Goal: Task Accomplishment & Management: Manage account settings

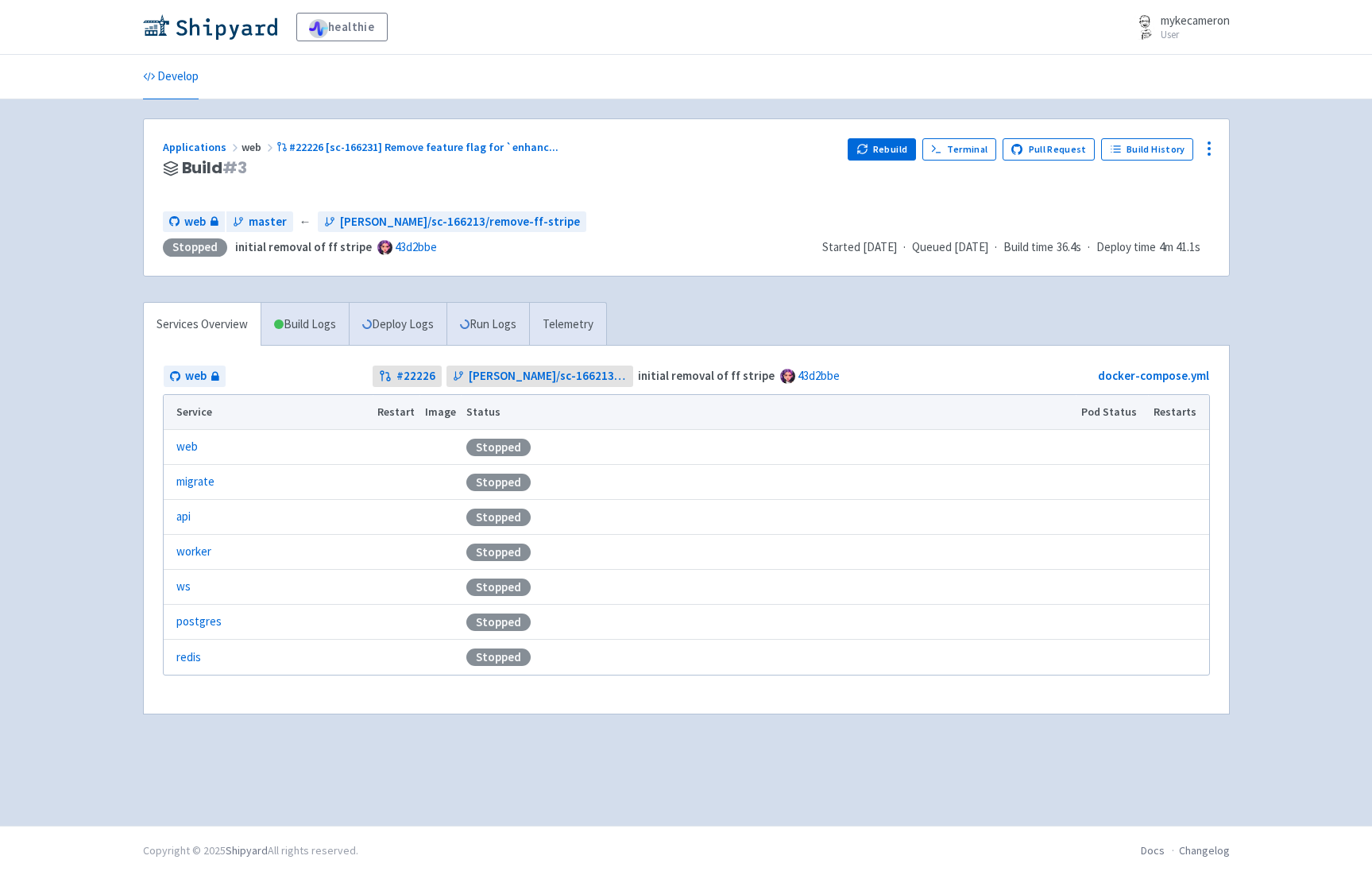
click at [218, 324] on link "Services Overview" at bounding box center [202, 325] width 117 height 44
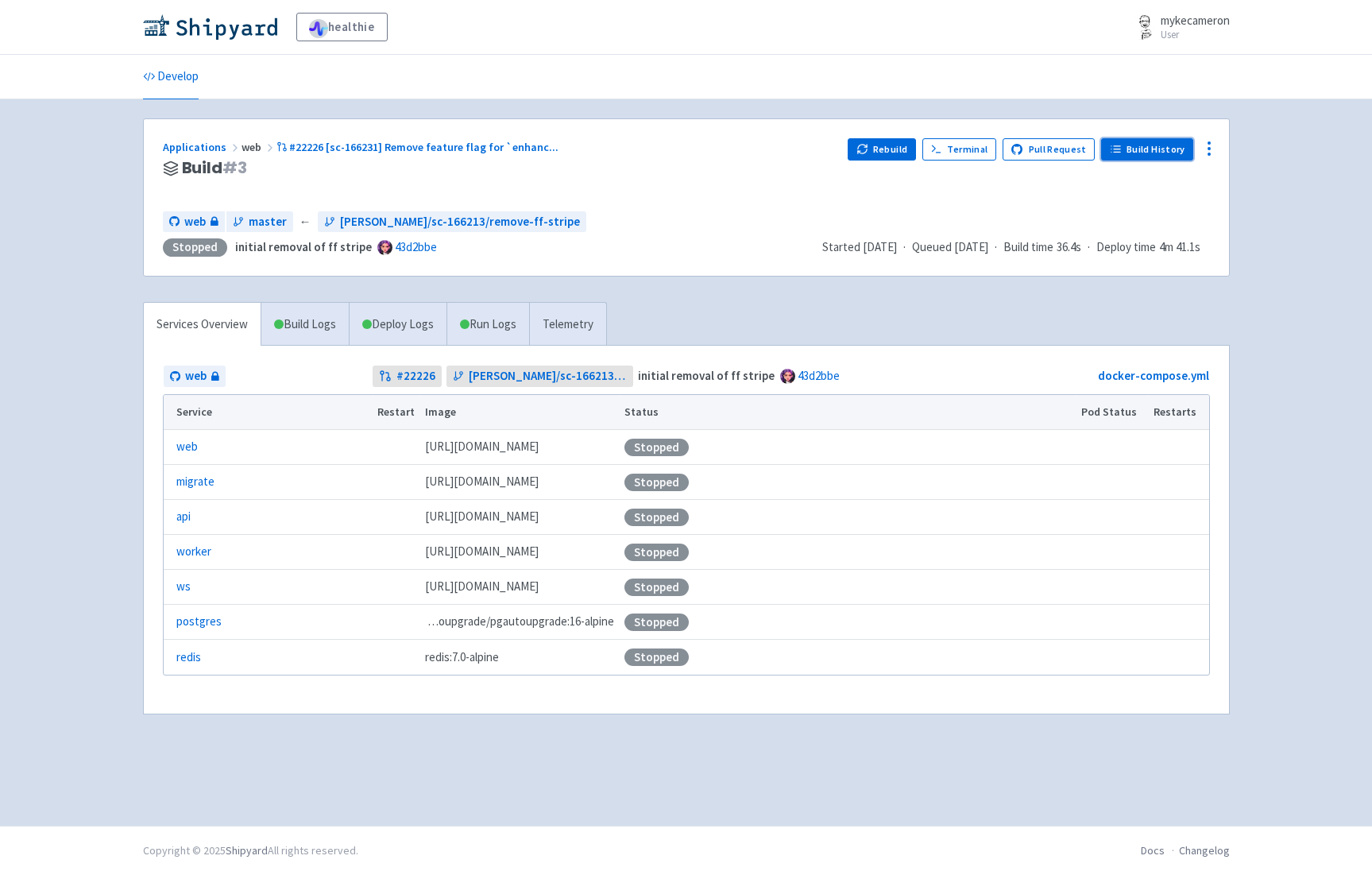
click at [1154, 147] on link "Build History" at bounding box center [1147, 149] width 92 height 22
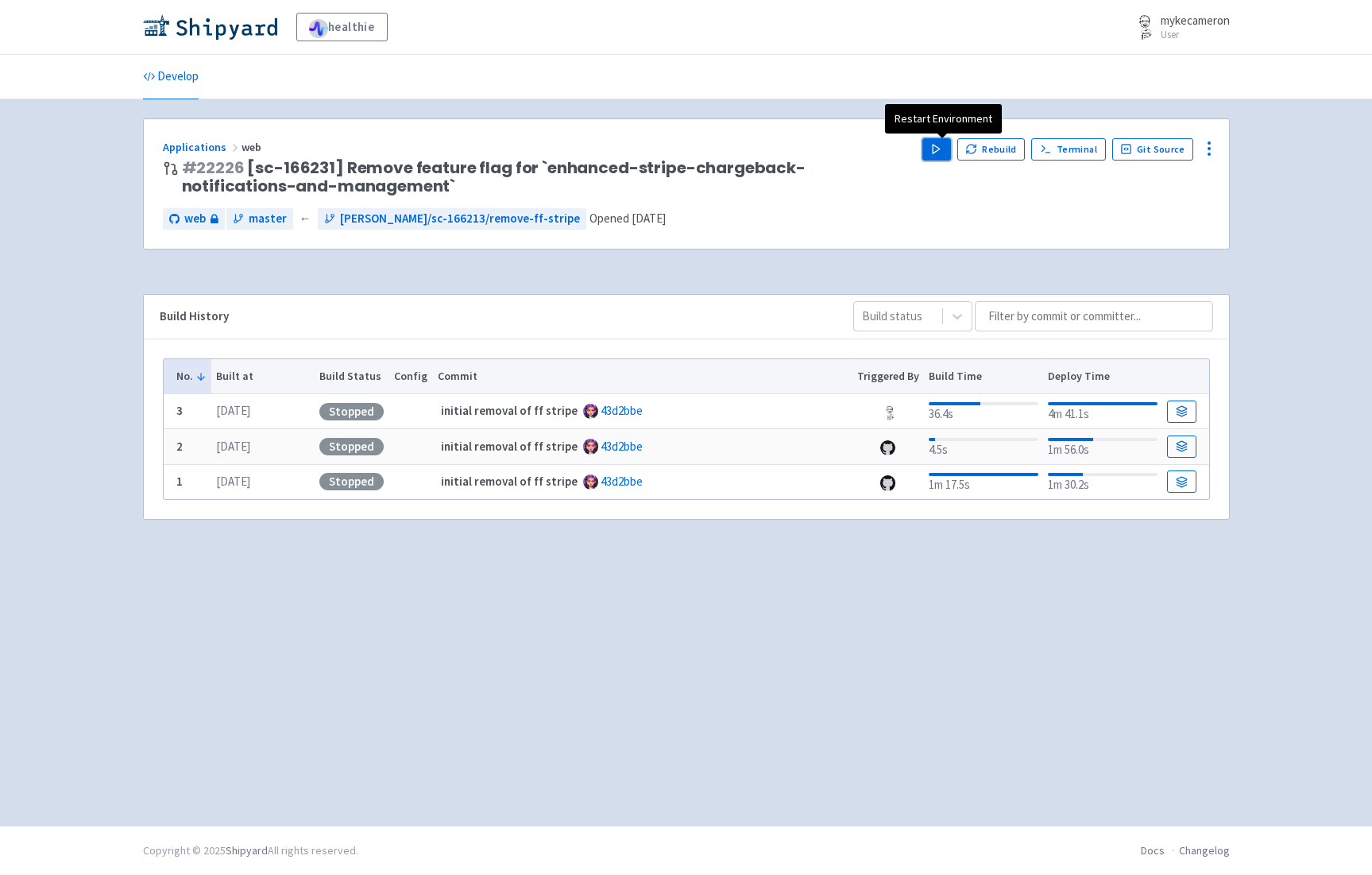
click at [935, 145] on button "Play" at bounding box center [936, 149] width 29 height 22
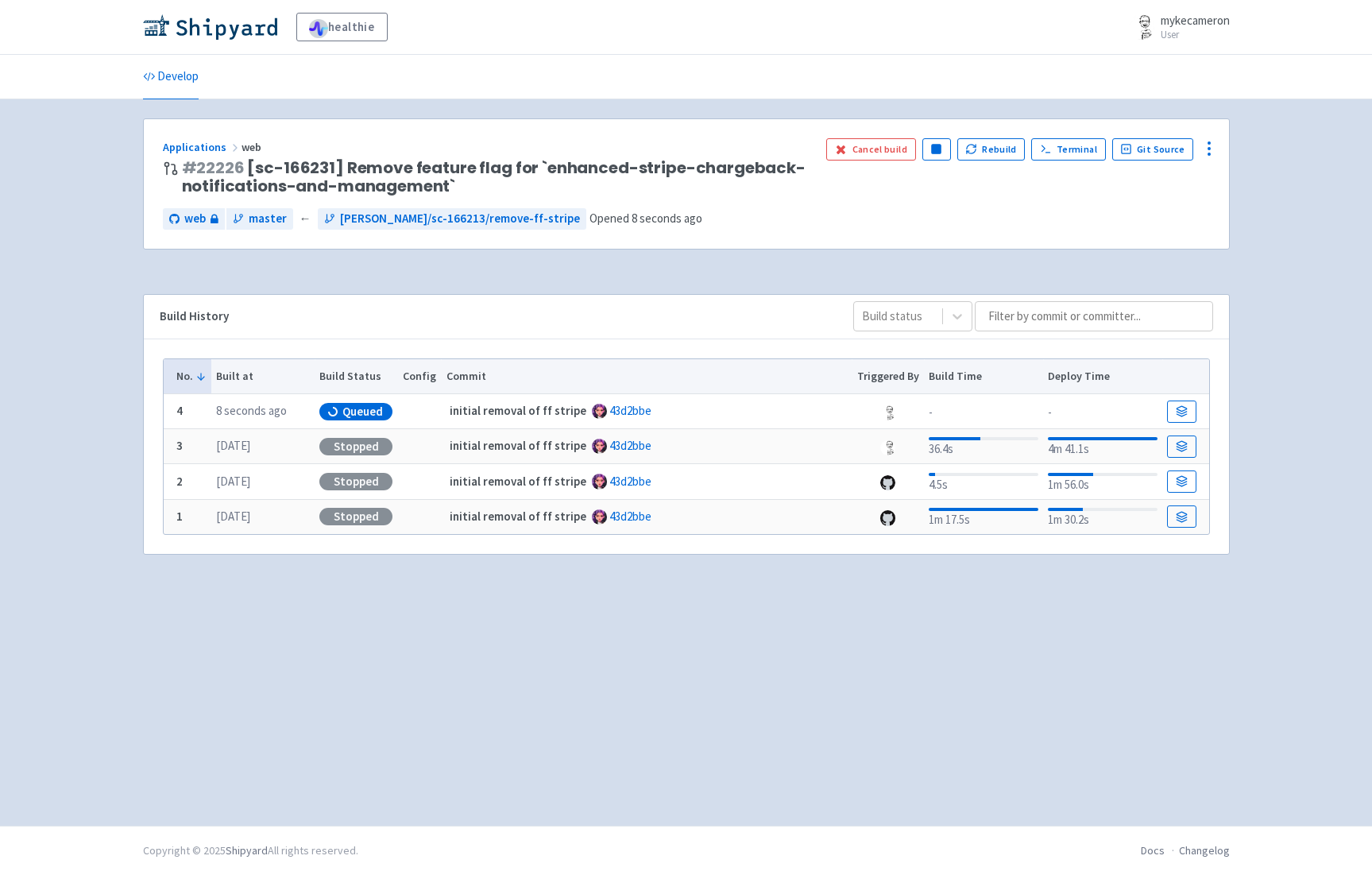
click at [1280, 289] on div "healthie mykecameron User Profile Sign out Develop #" at bounding box center [686, 412] width 1372 height 826
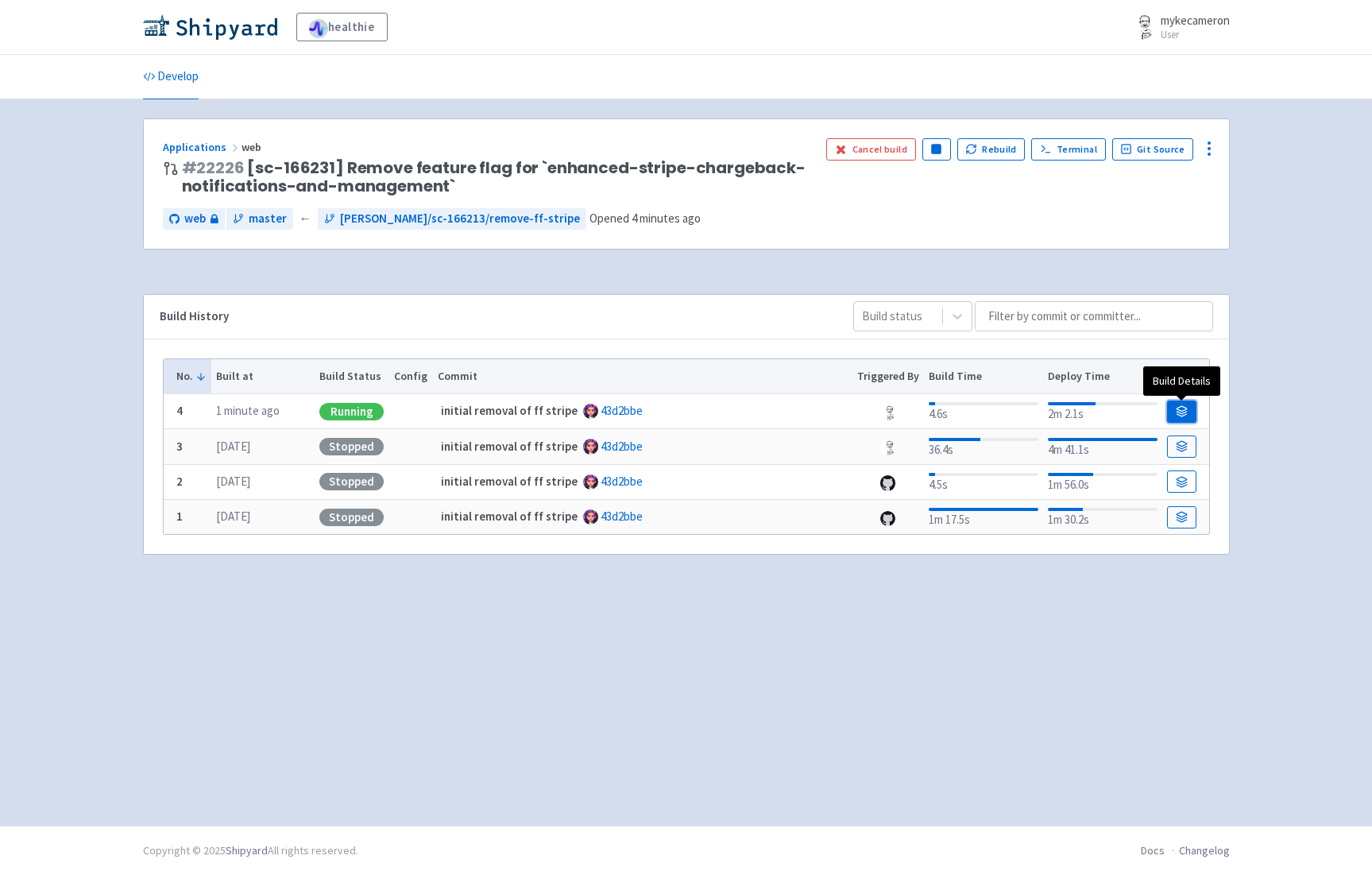
click at [1188, 409] on link at bounding box center [1181, 411] width 29 height 22
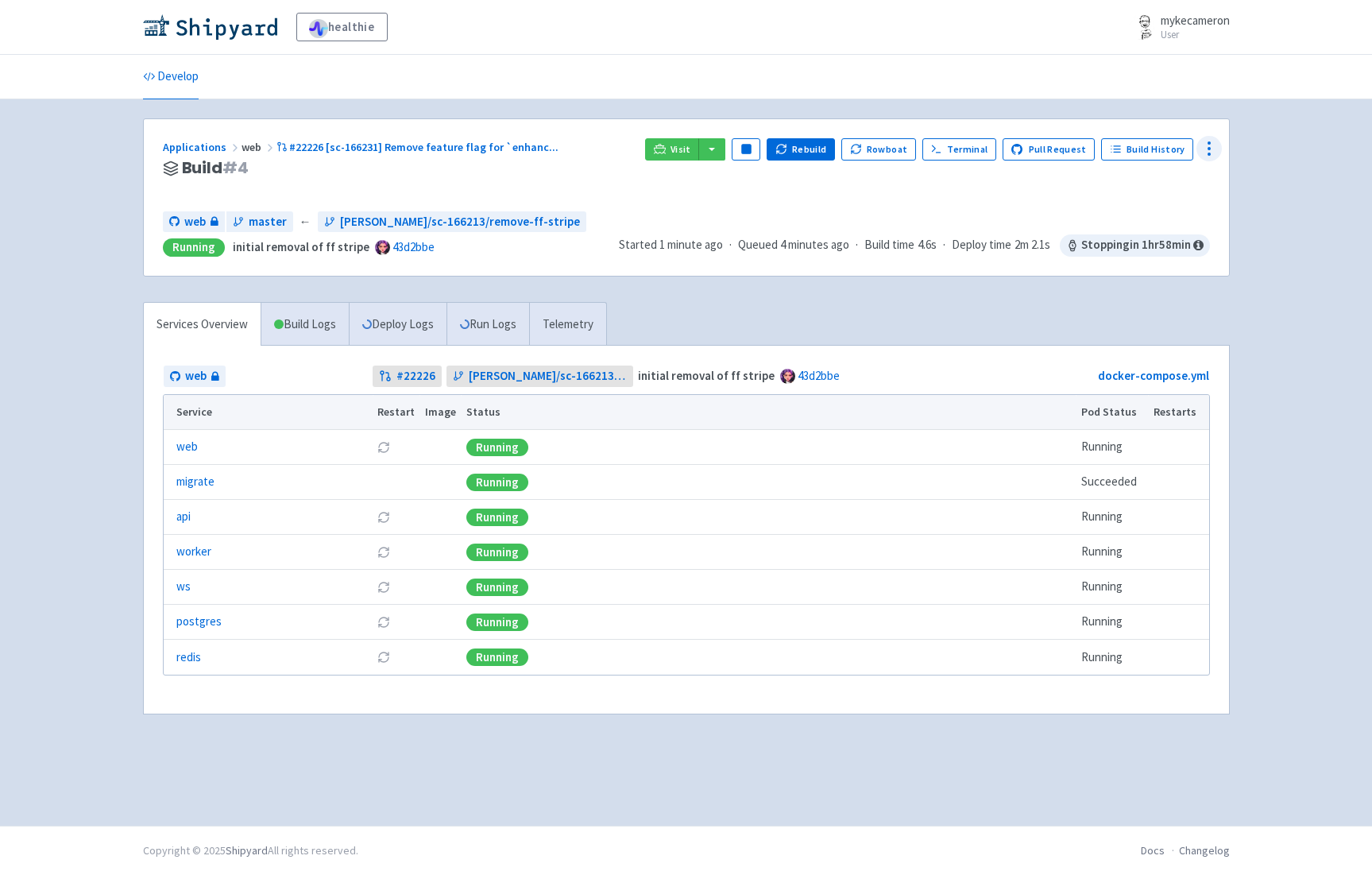
click at [1213, 144] on icon at bounding box center [1209, 148] width 19 height 19
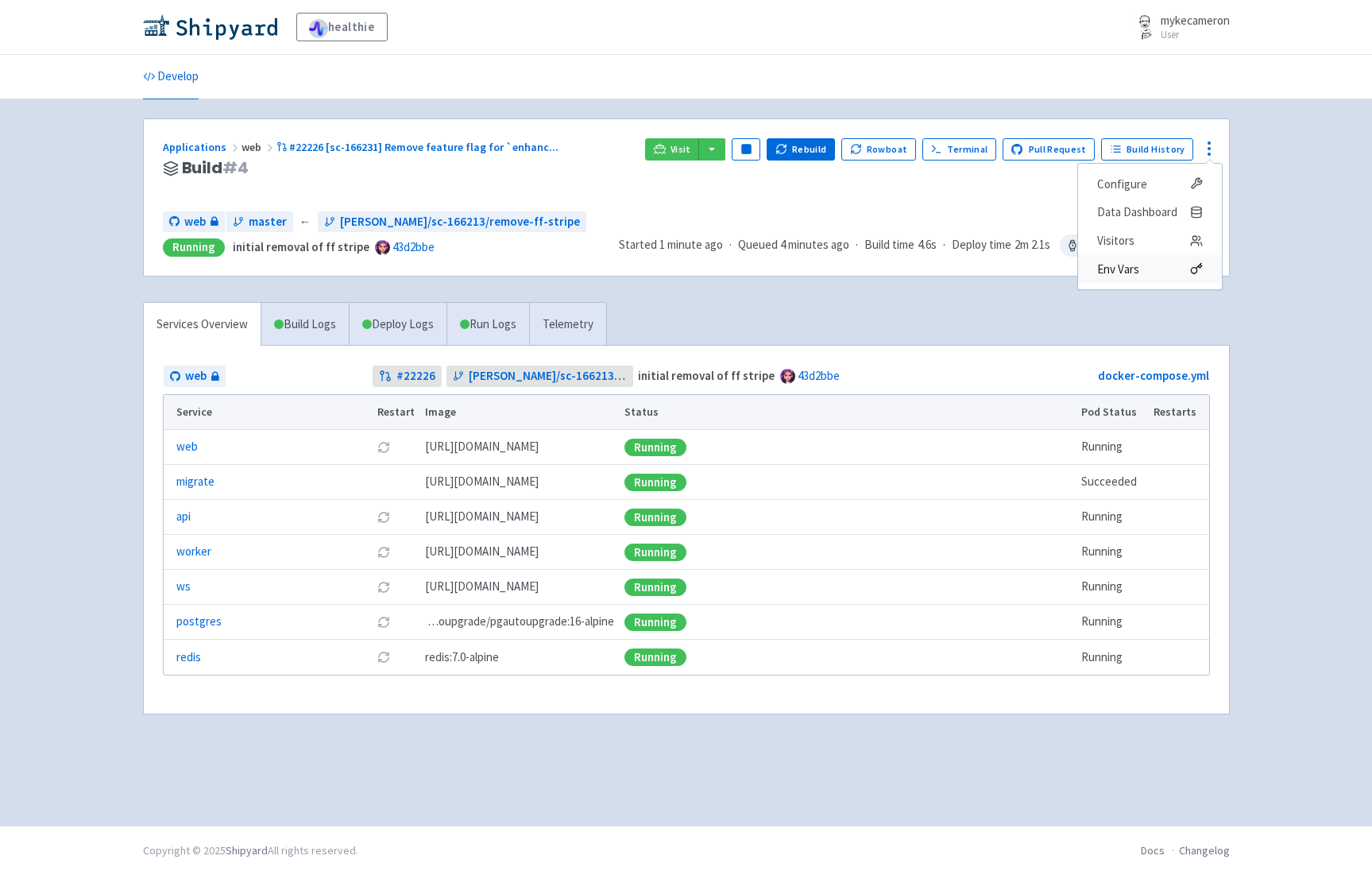
click at [1156, 267] on span "Env Vars" at bounding box center [1150, 269] width 105 height 22
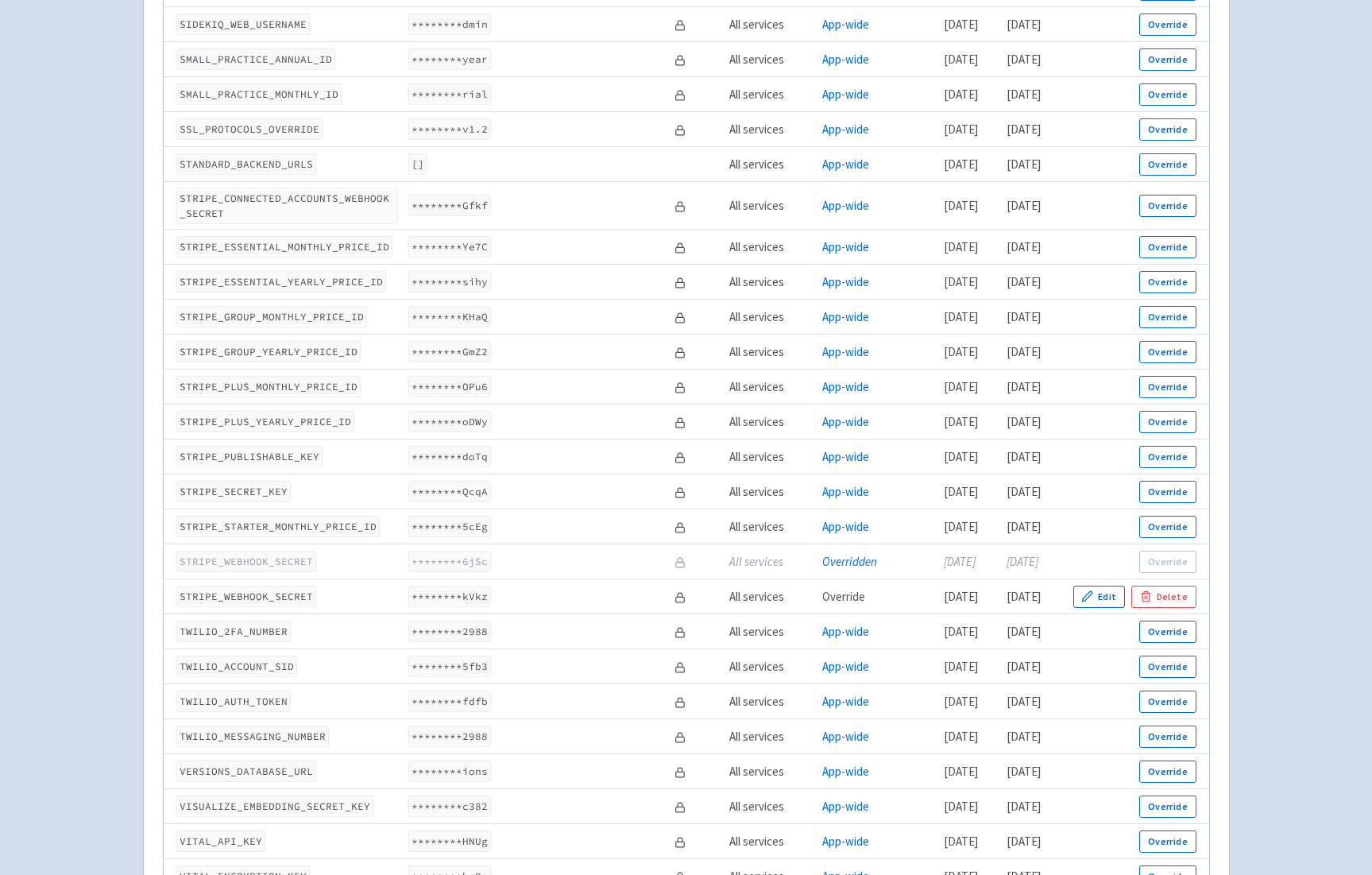
scroll to position [4791, 0]
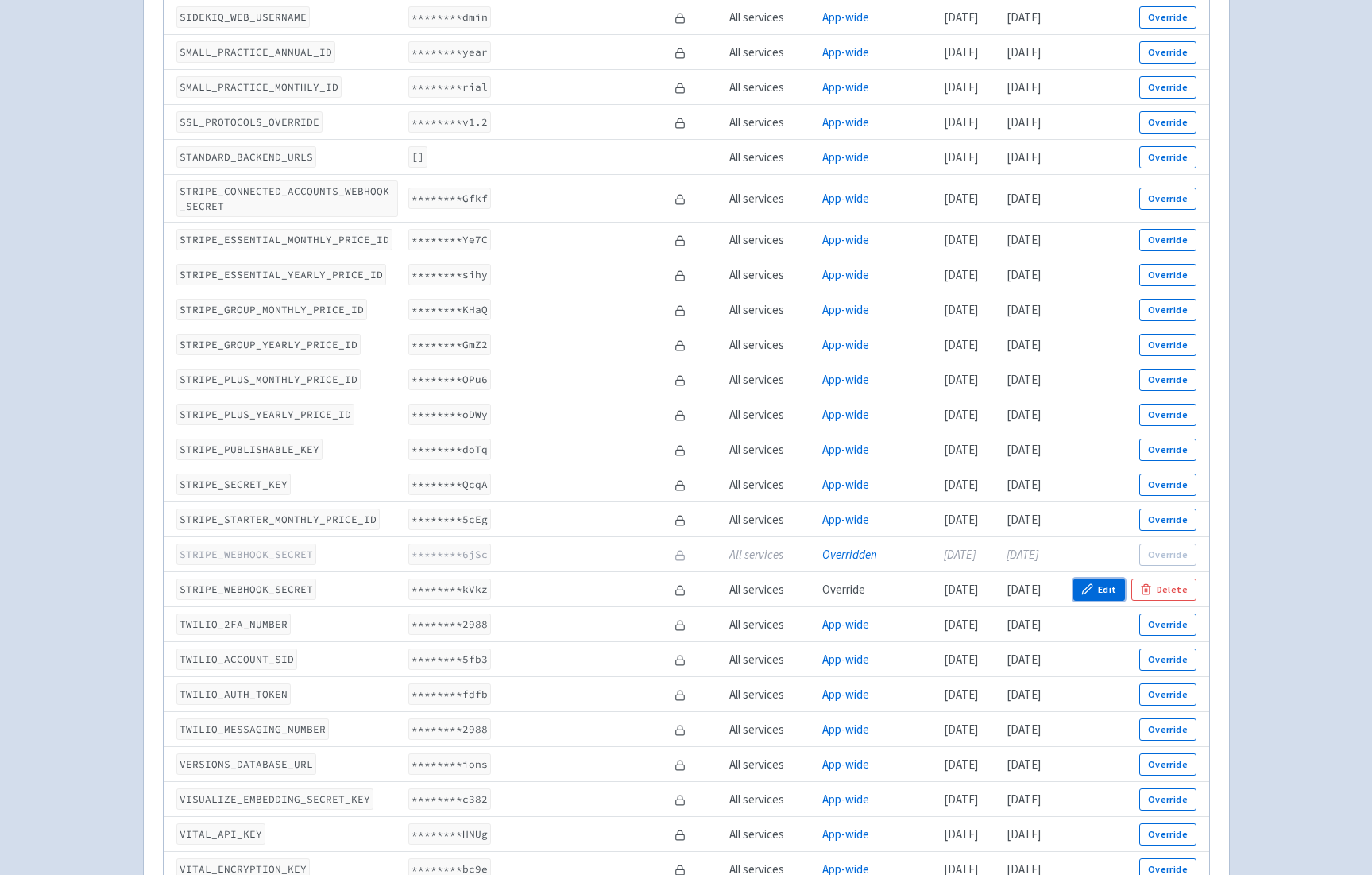
click at [1091, 595] on icon "button" at bounding box center [1087, 590] width 12 height 12
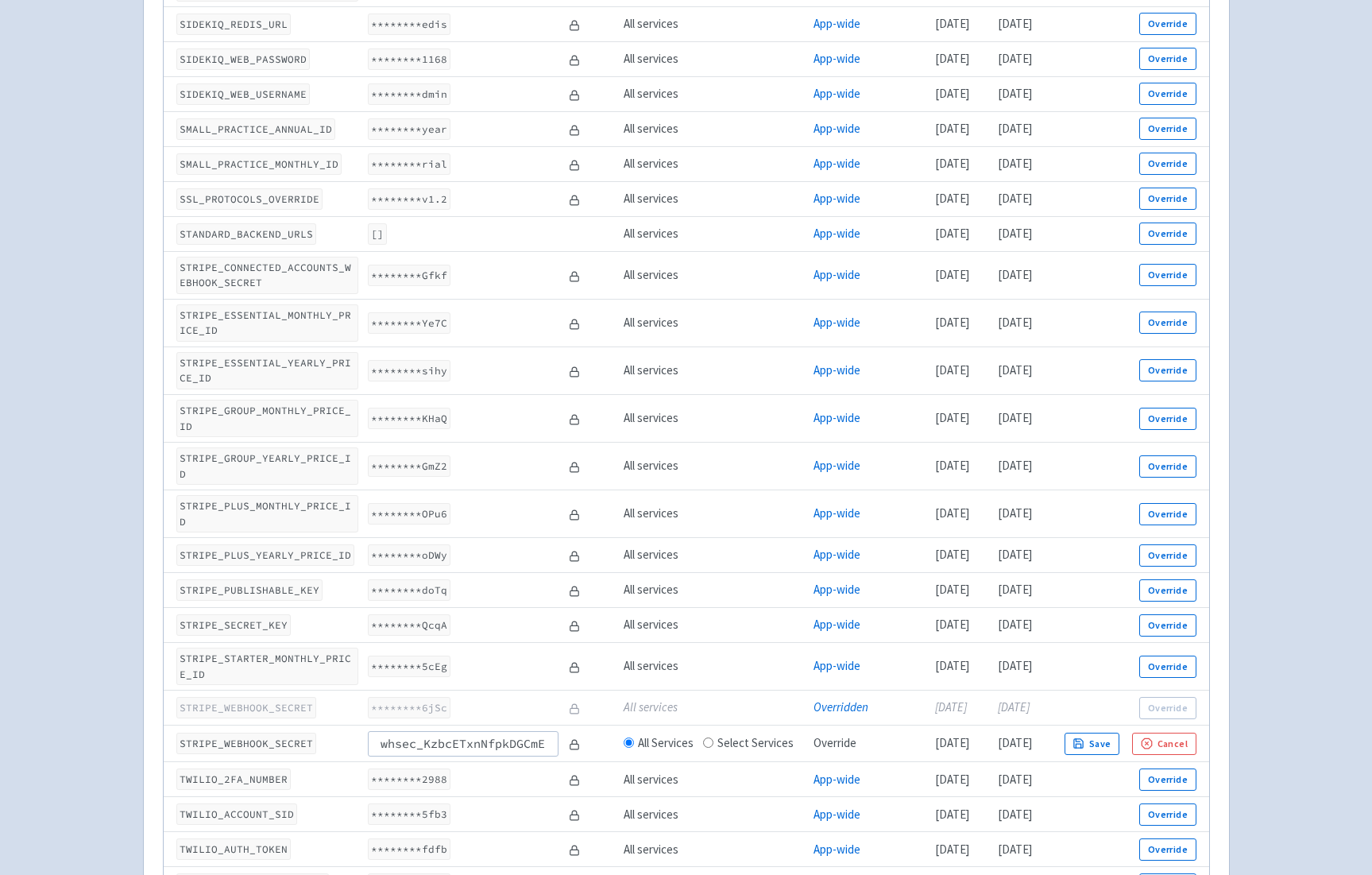
scroll to position [0, 109]
type input "whsec_KzbcETxnNfpkDGCmEp37xmYJjGfOWB20"
click at [1120, 733] on button "Save" at bounding box center [1091, 743] width 55 height 22
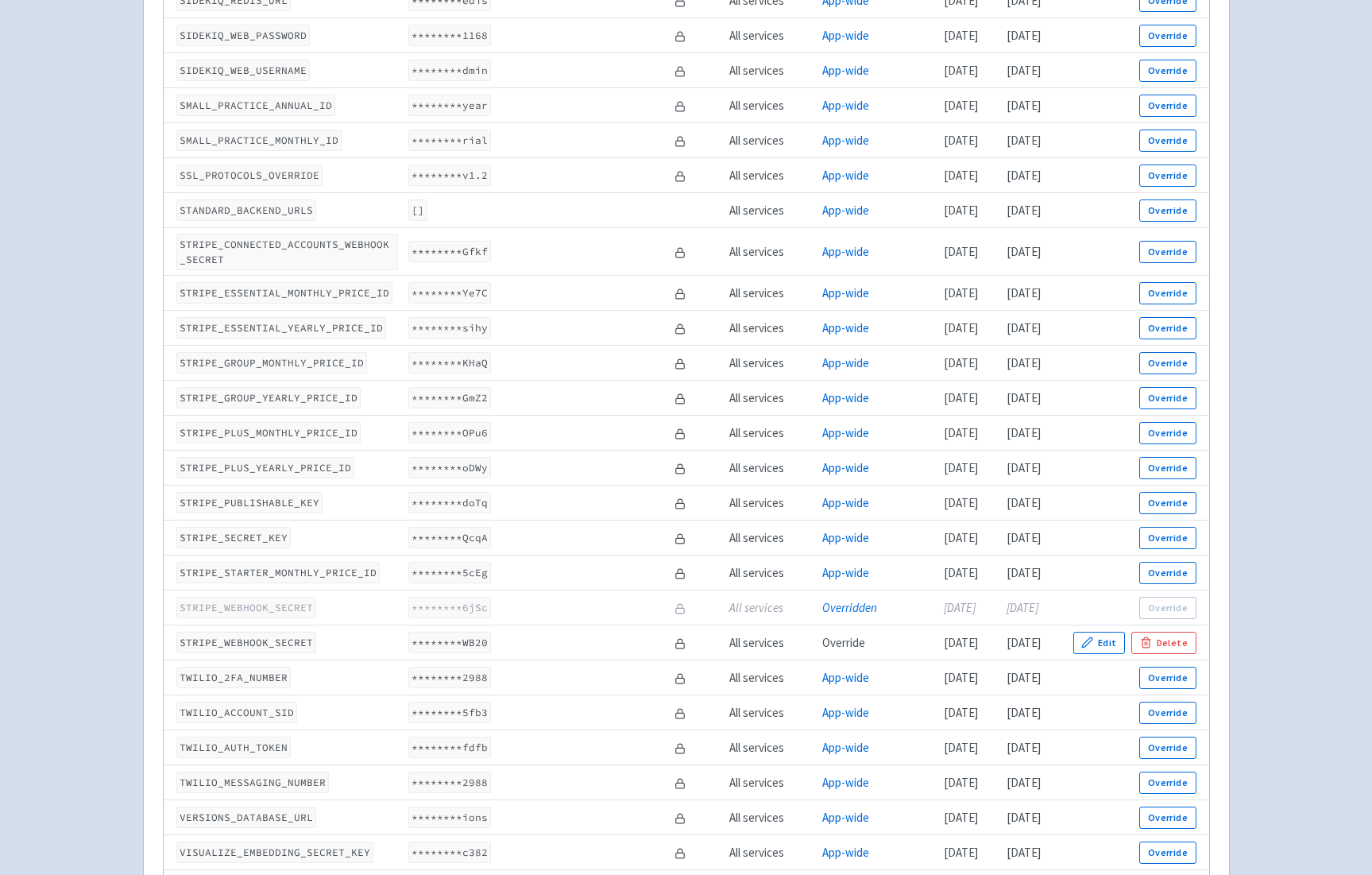
scroll to position [4727, 0]
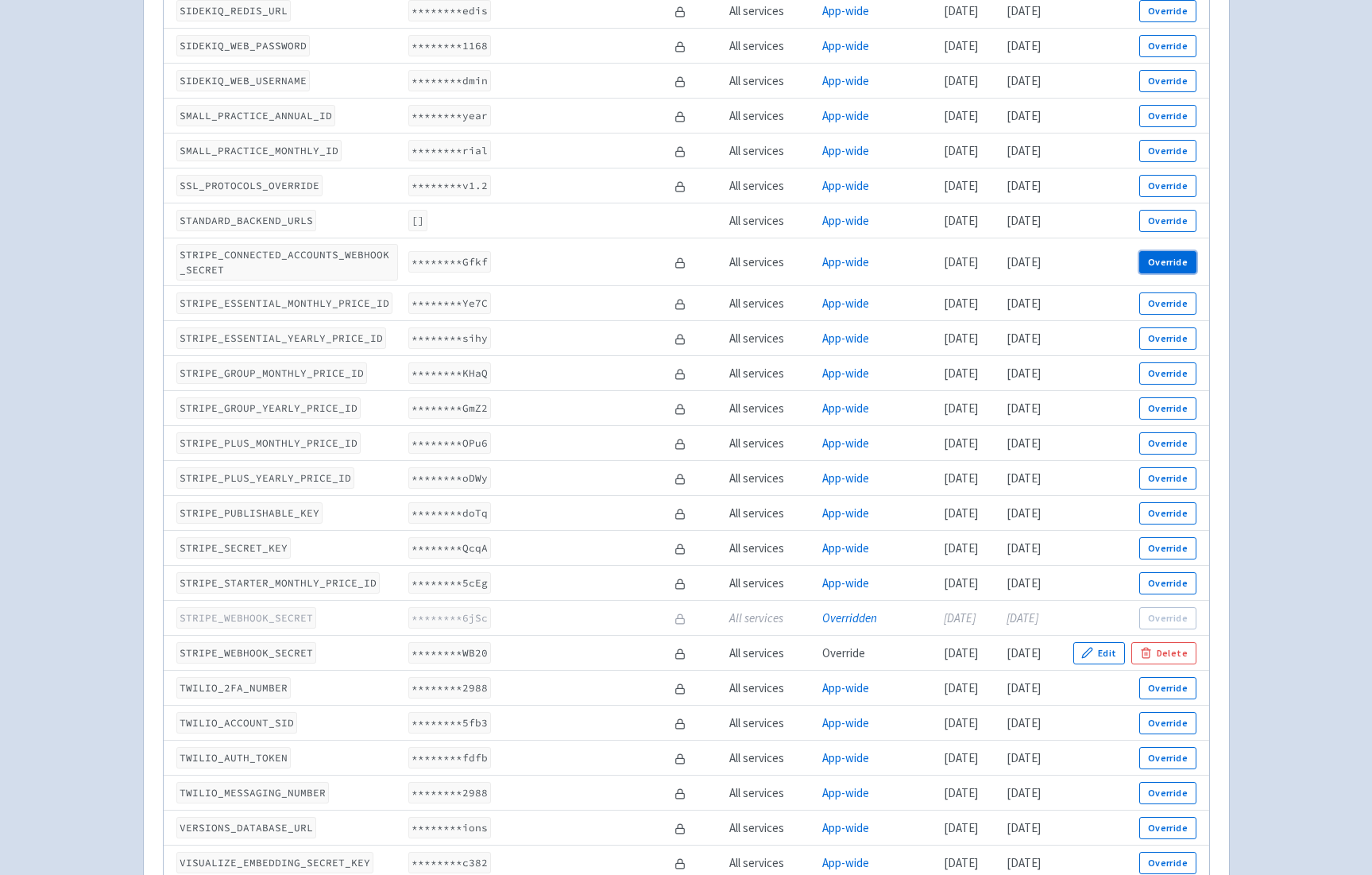
click at [1173, 274] on button "Override" at bounding box center [1168, 262] width 56 height 22
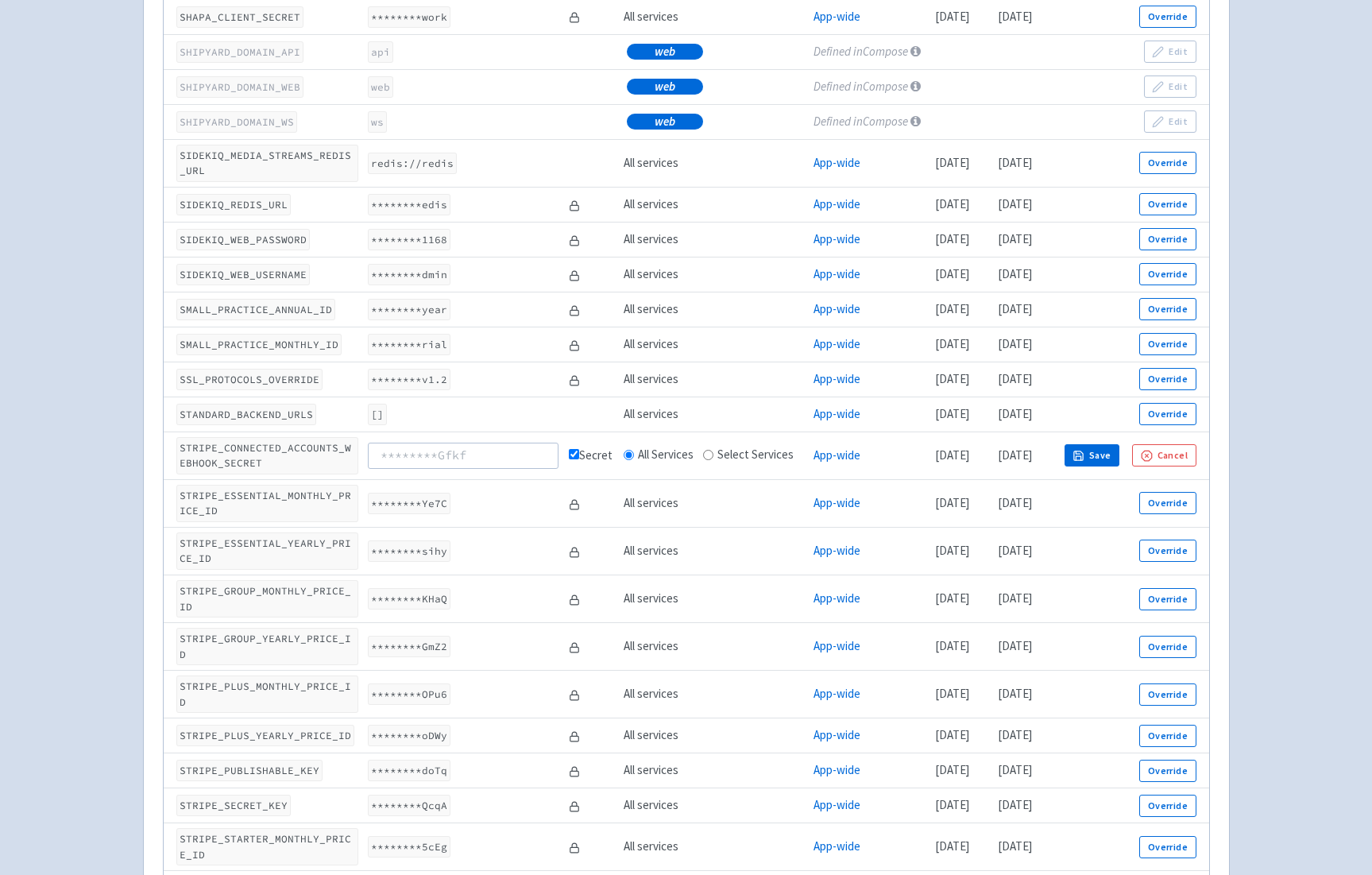
scroll to position [4844, 0]
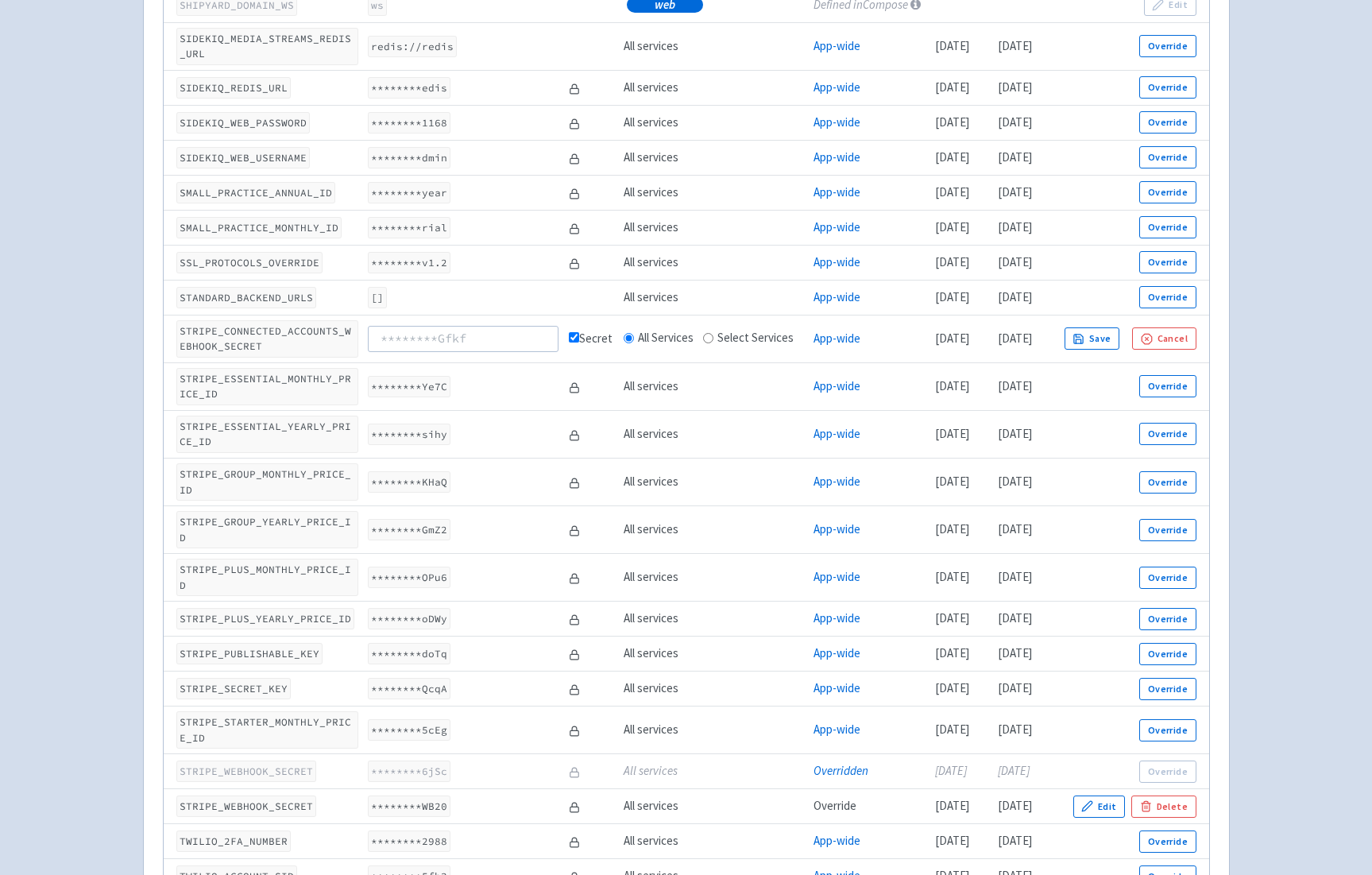
type input "whsec_KzbcETxnNfpkDGCmEp37xmYJjGfOWB20"
click at [1120, 327] on button "Save" at bounding box center [1091, 338] width 55 height 22
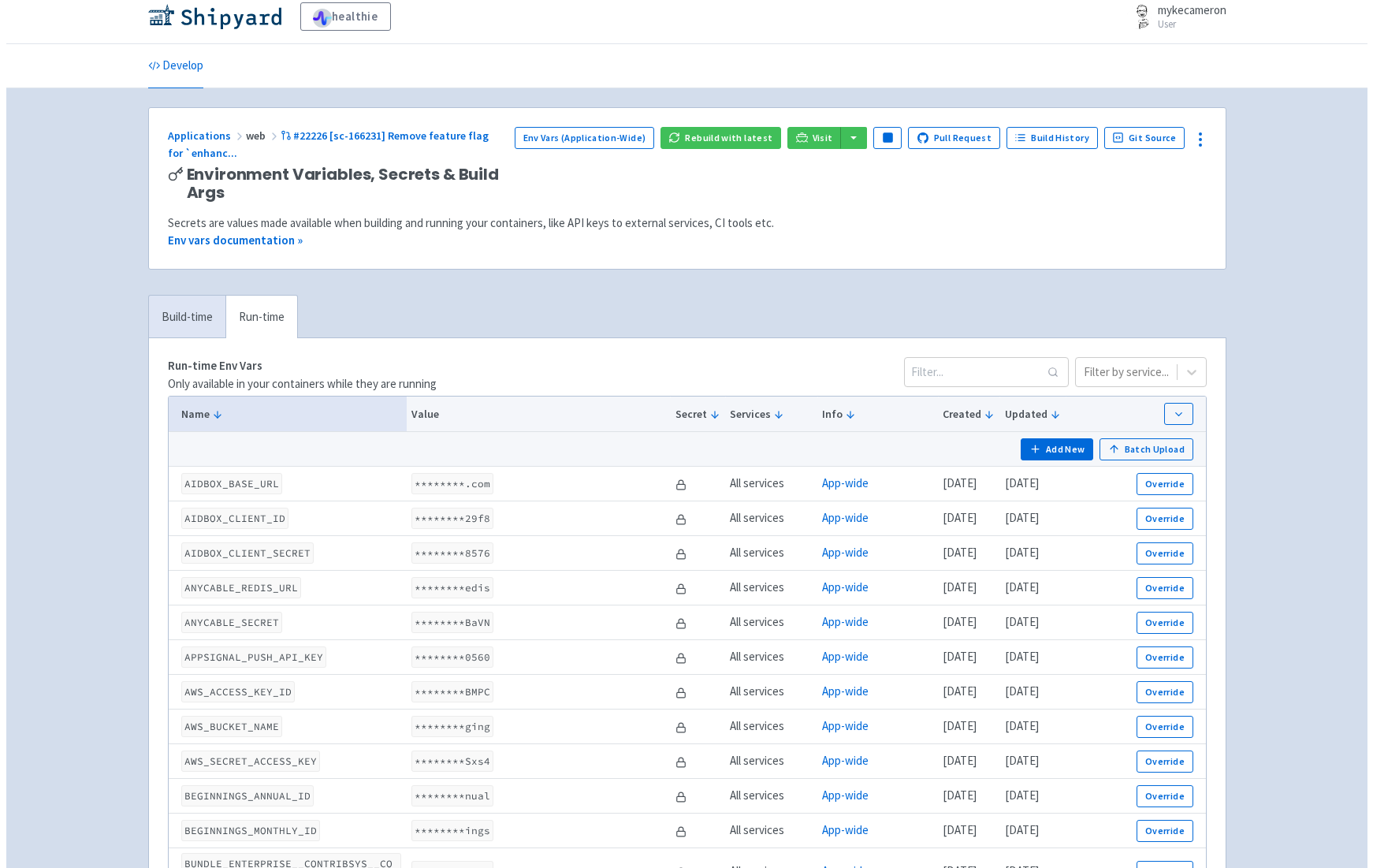
scroll to position [0, 0]
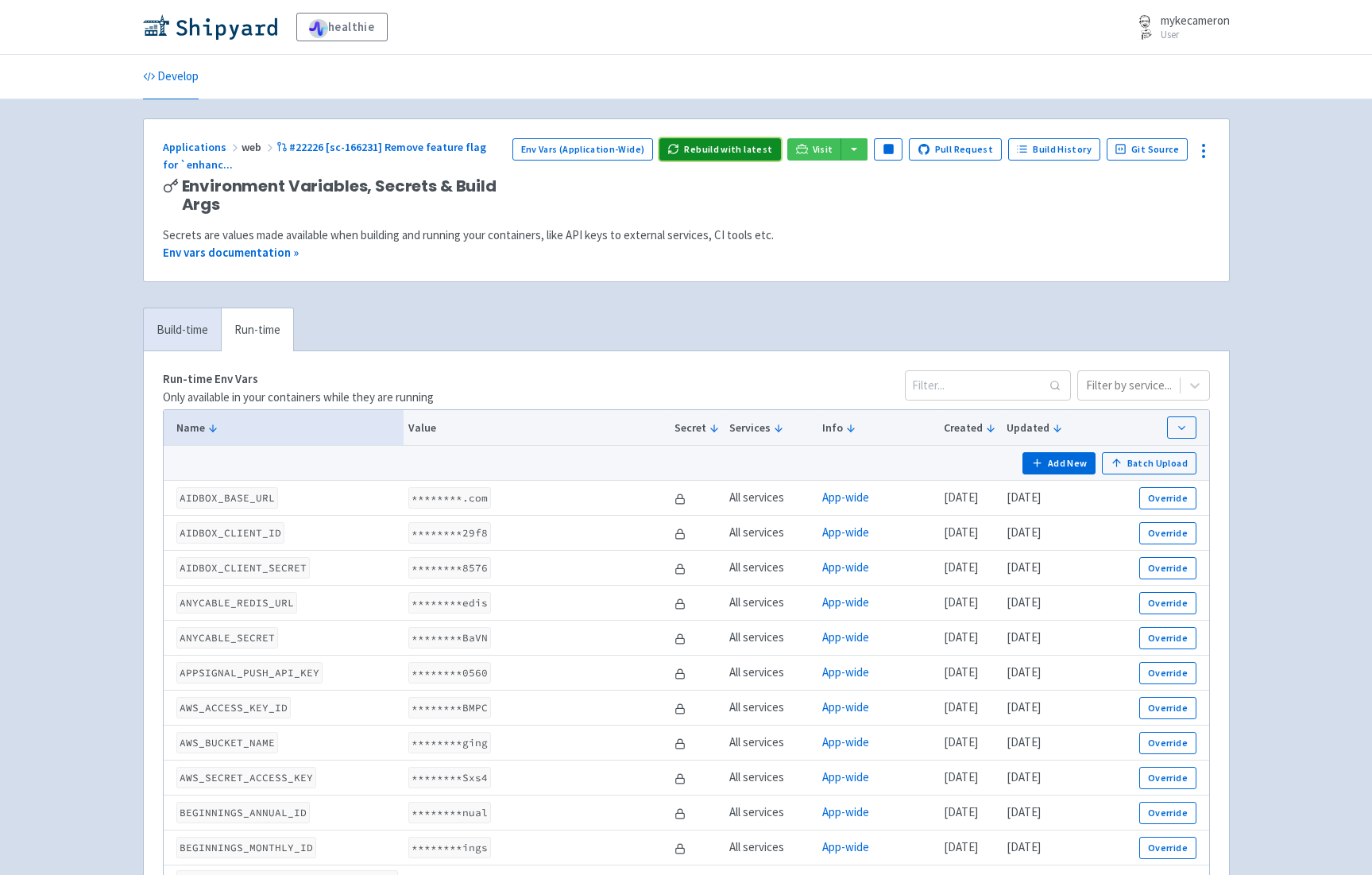
click at [724, 148] on button "Rebuild with latest" at bounding box center [720, 149] width 122 height 22
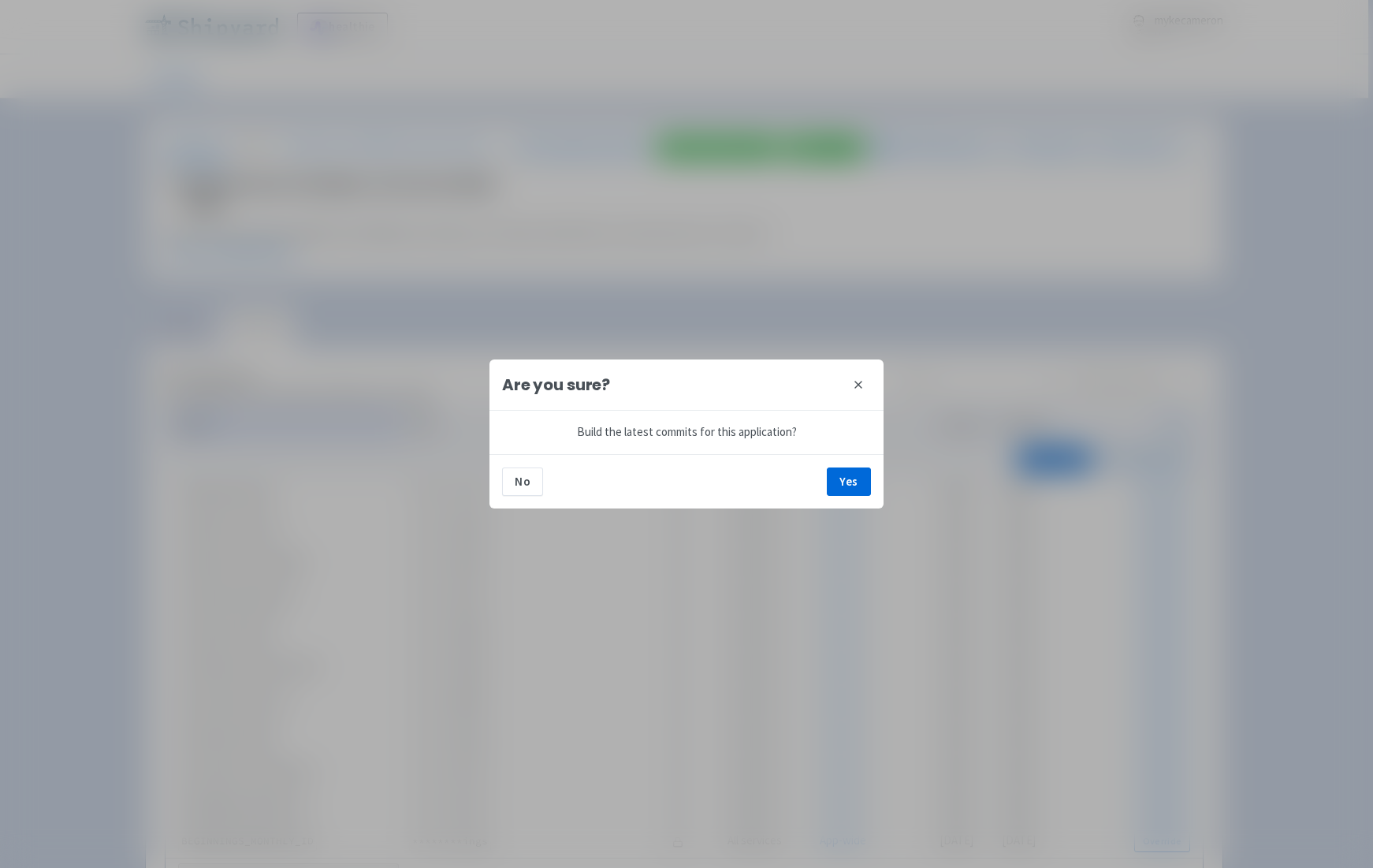
click at [859, 383] on icon at bounding box center [858, 384] width 6 height 6
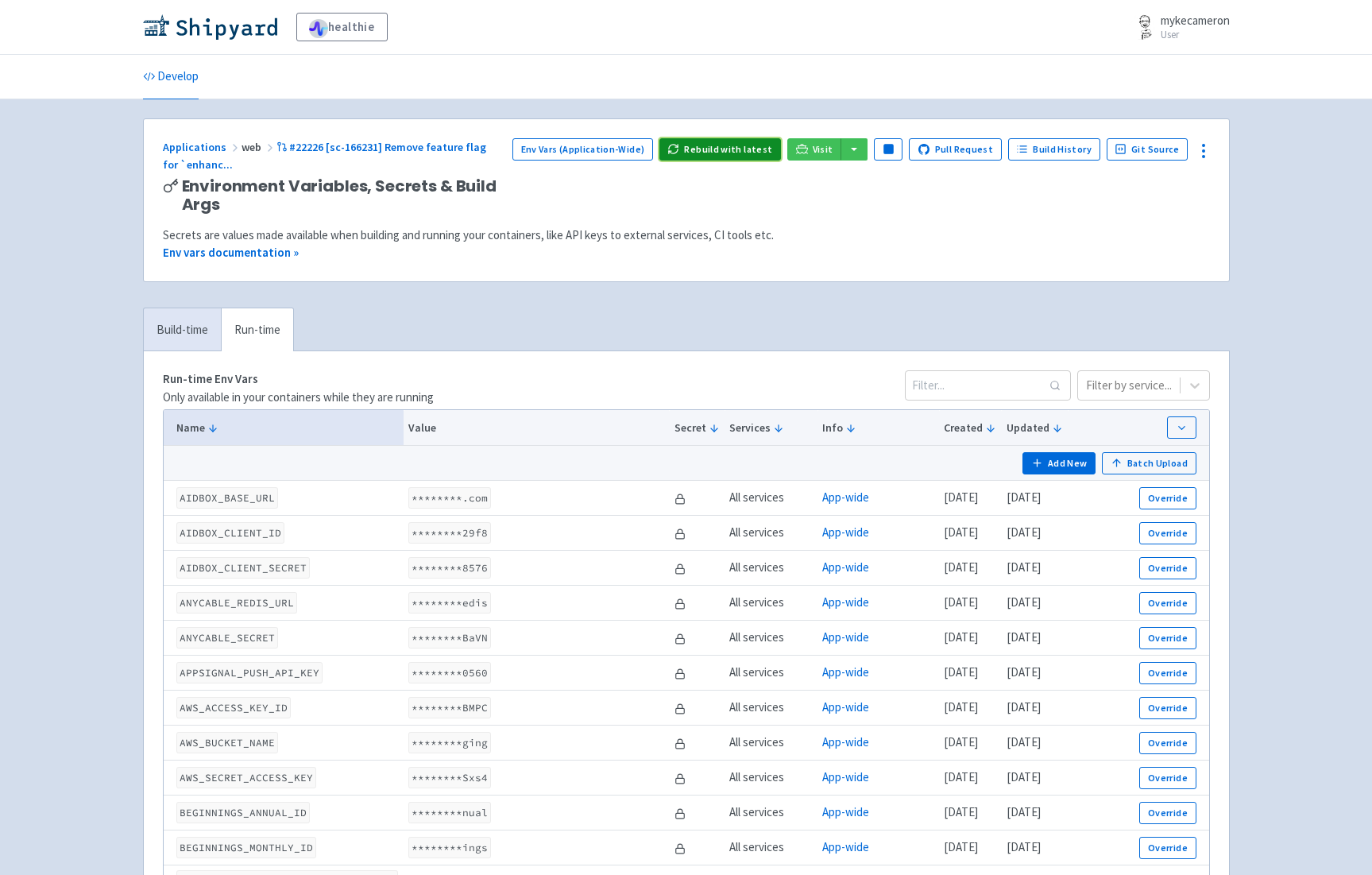
click at [745, 147] on button "Rebuild with latest" at bounding box center [720, 149] width 122 height 22
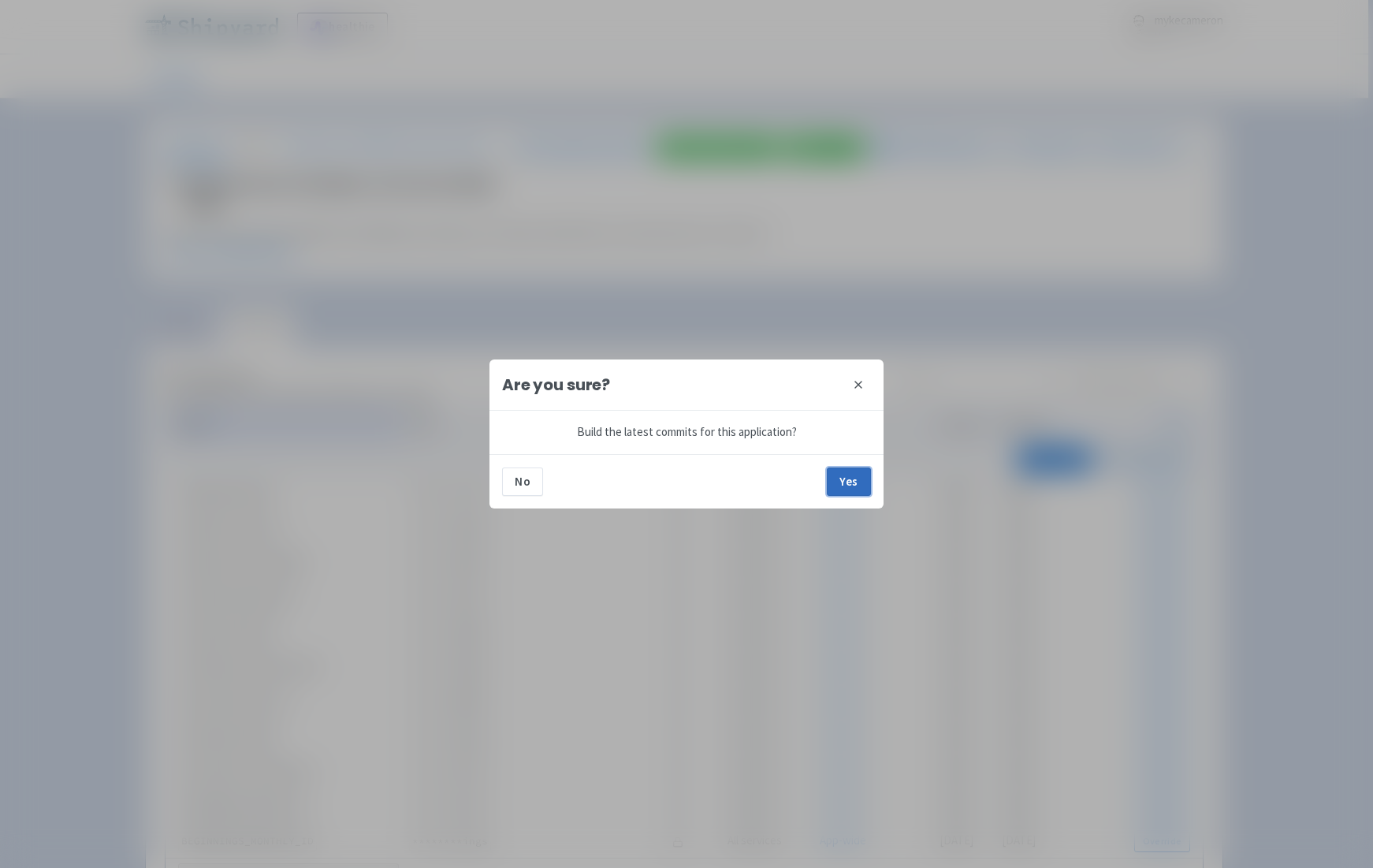
click at [855, 488] on button "Yes" at bounding box center [849, 481] width 44 height 29
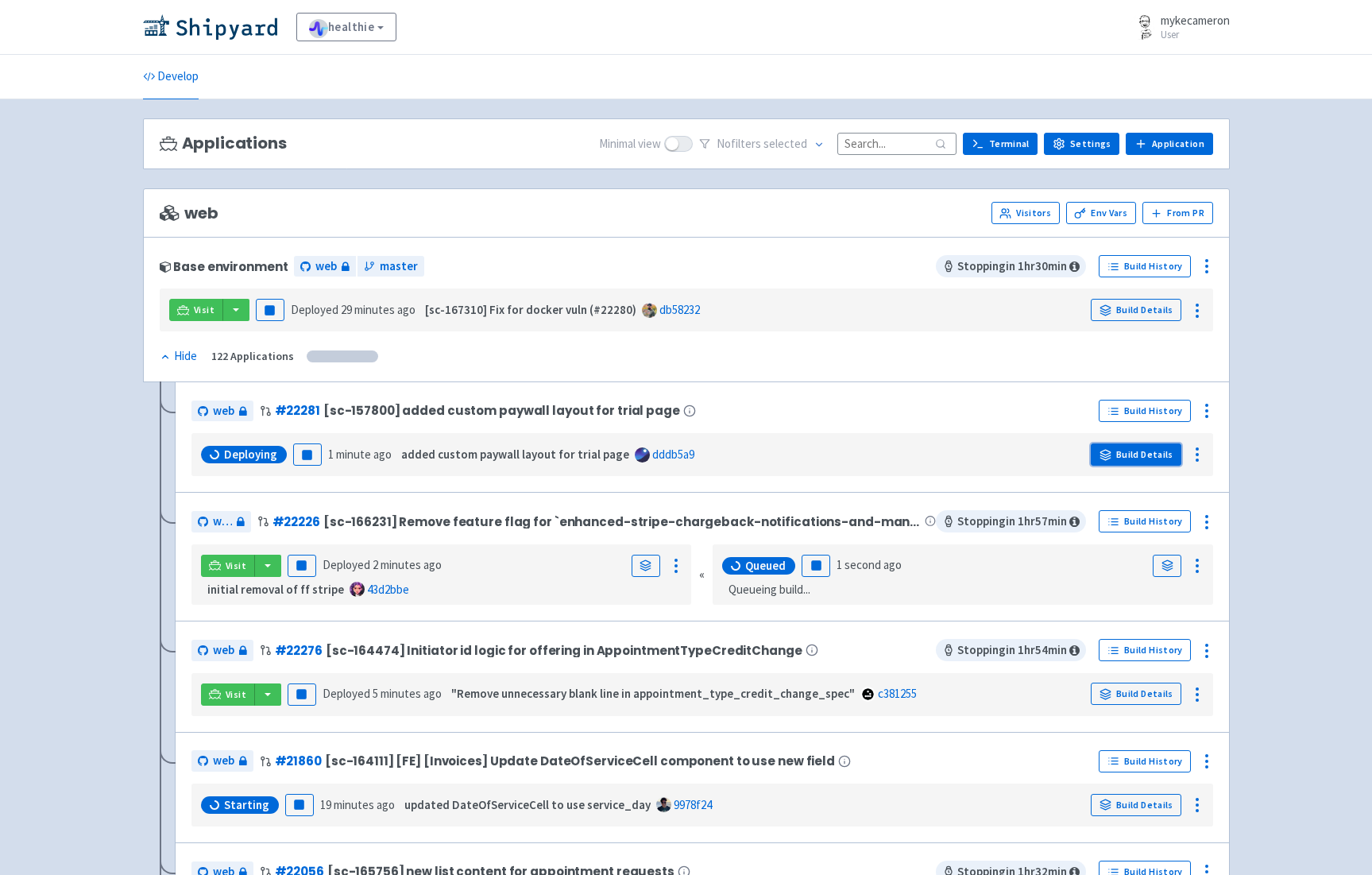
click at [1101, 453] on icon at bounding box center [1105, 455] width 12 height 12
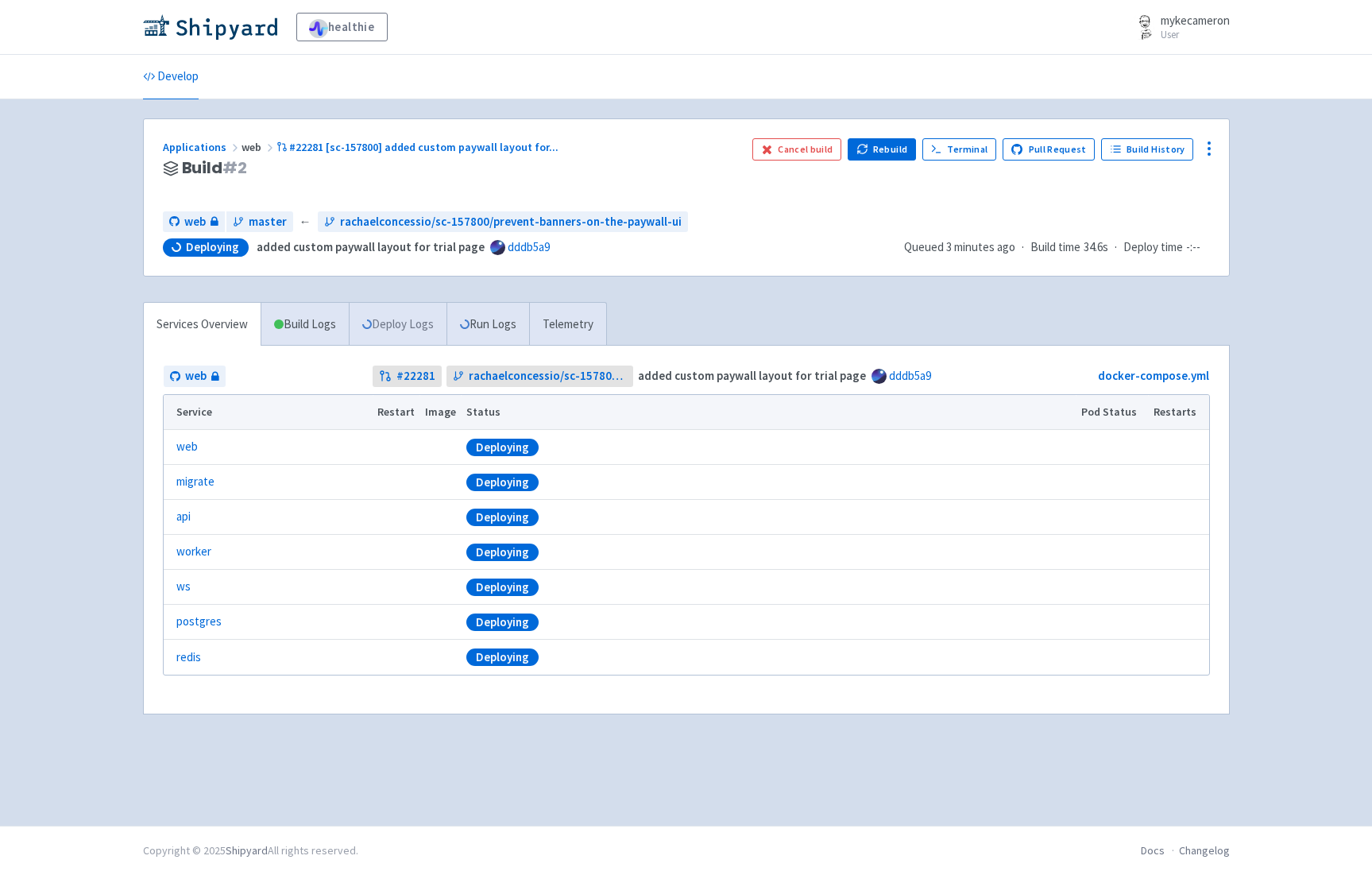
click at [389, 329] on link "Deploy Logs" at bounding box center [397, 325] width 97 height 44
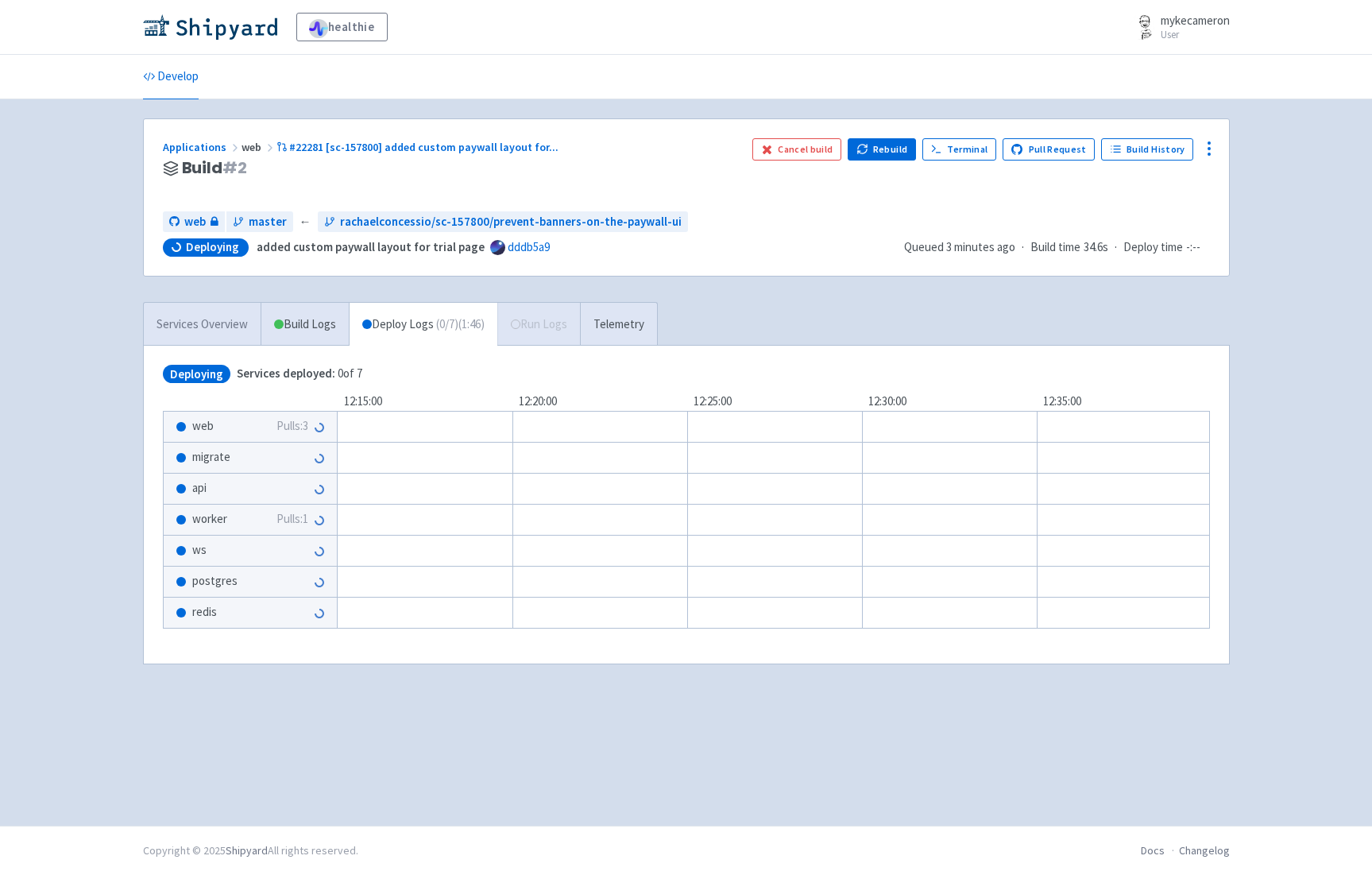
click at [194, 325] on link "Services Overview" at bounding box center [202, 325] width 117 height 44
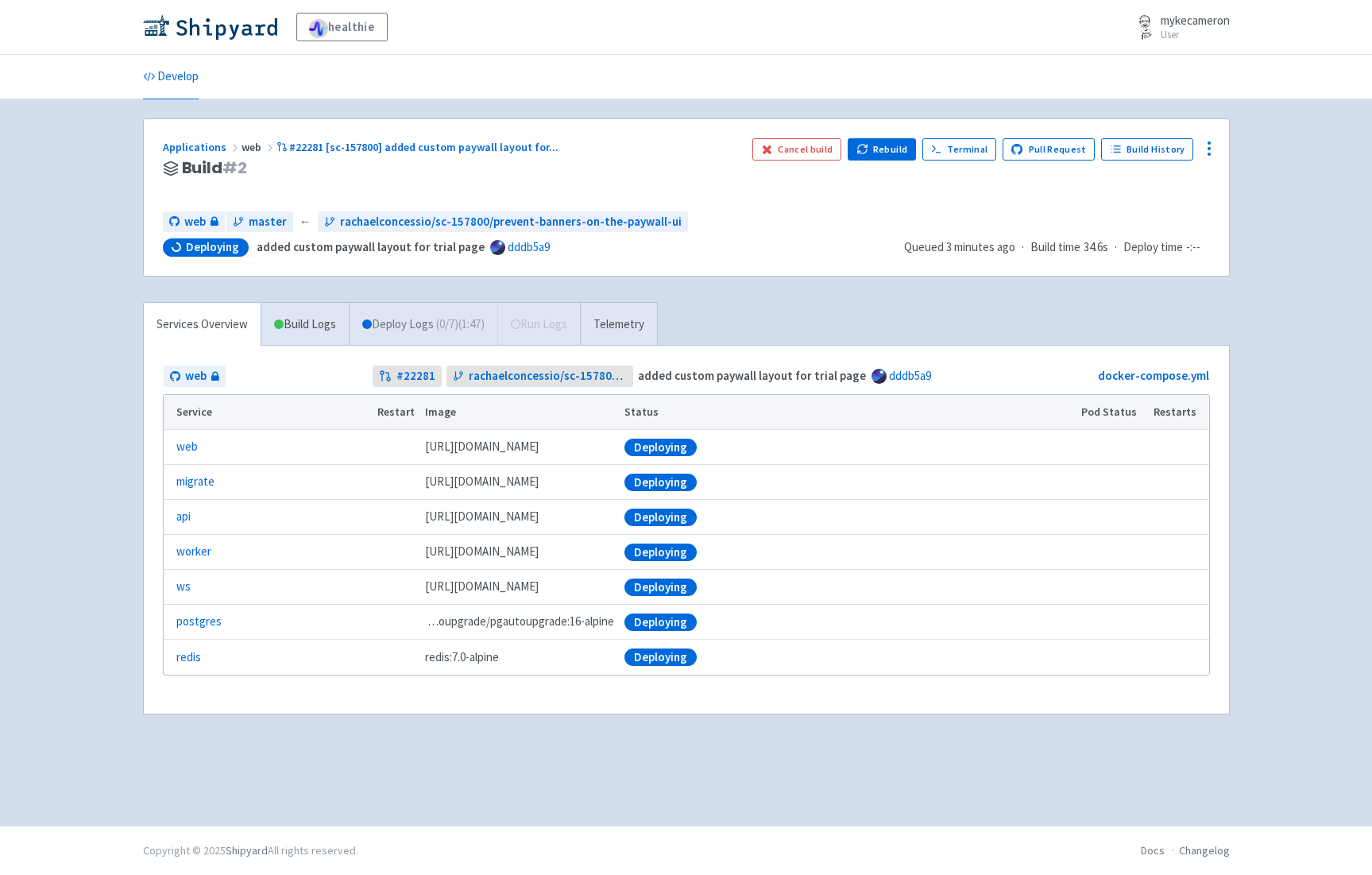
click at [416, 321] on link "Deploy Logs ( 0 / 7 ) (1:47)" at bounding box center [423, 325] width 148 height 44
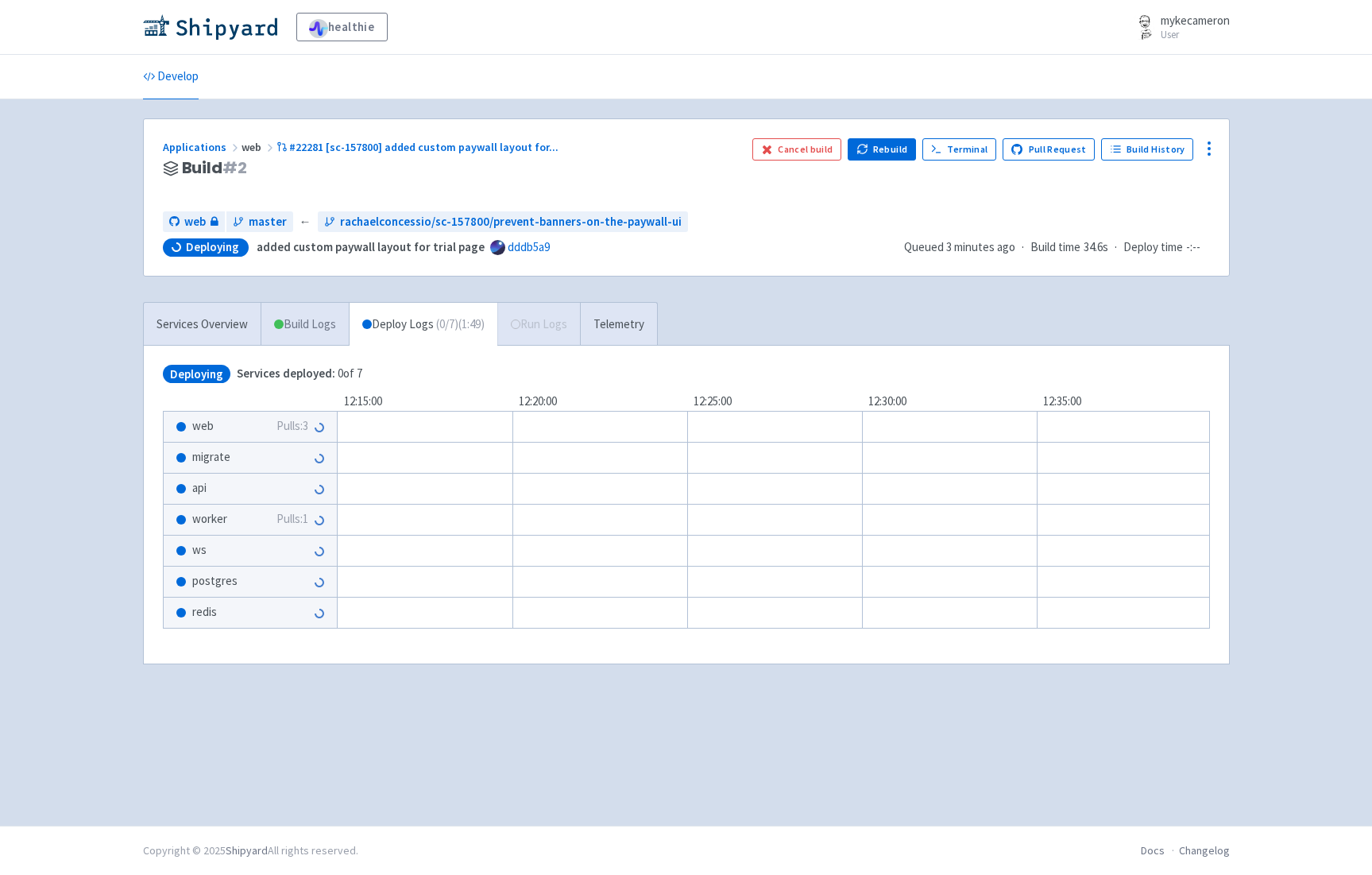
click at [304, 326] on link "Build Logs" at bounding box center [305, 325] width 88 height 44
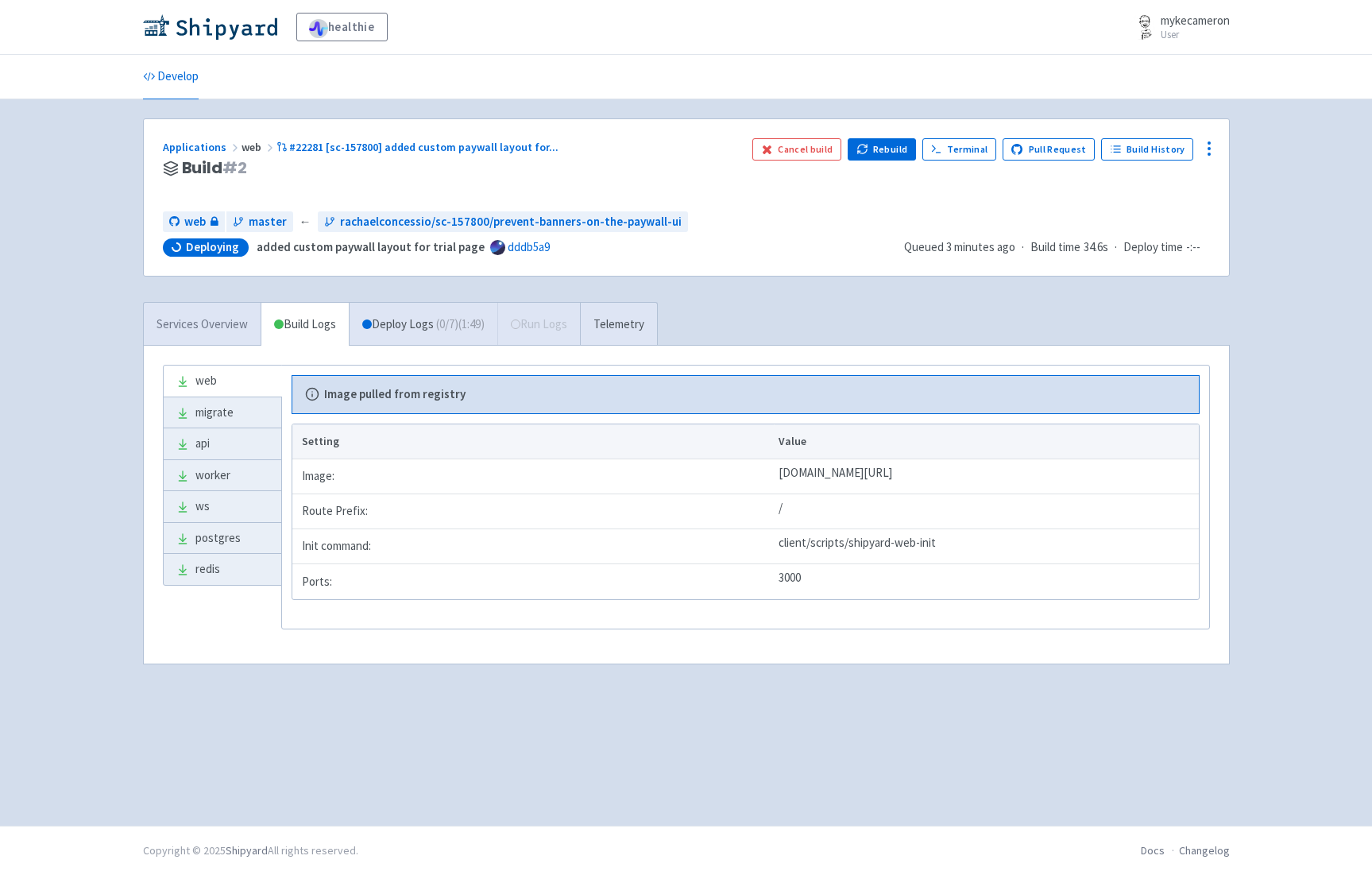
click at [181, 317] on link "Services Overview" at bounding box center [202, 325] width 117 height 44
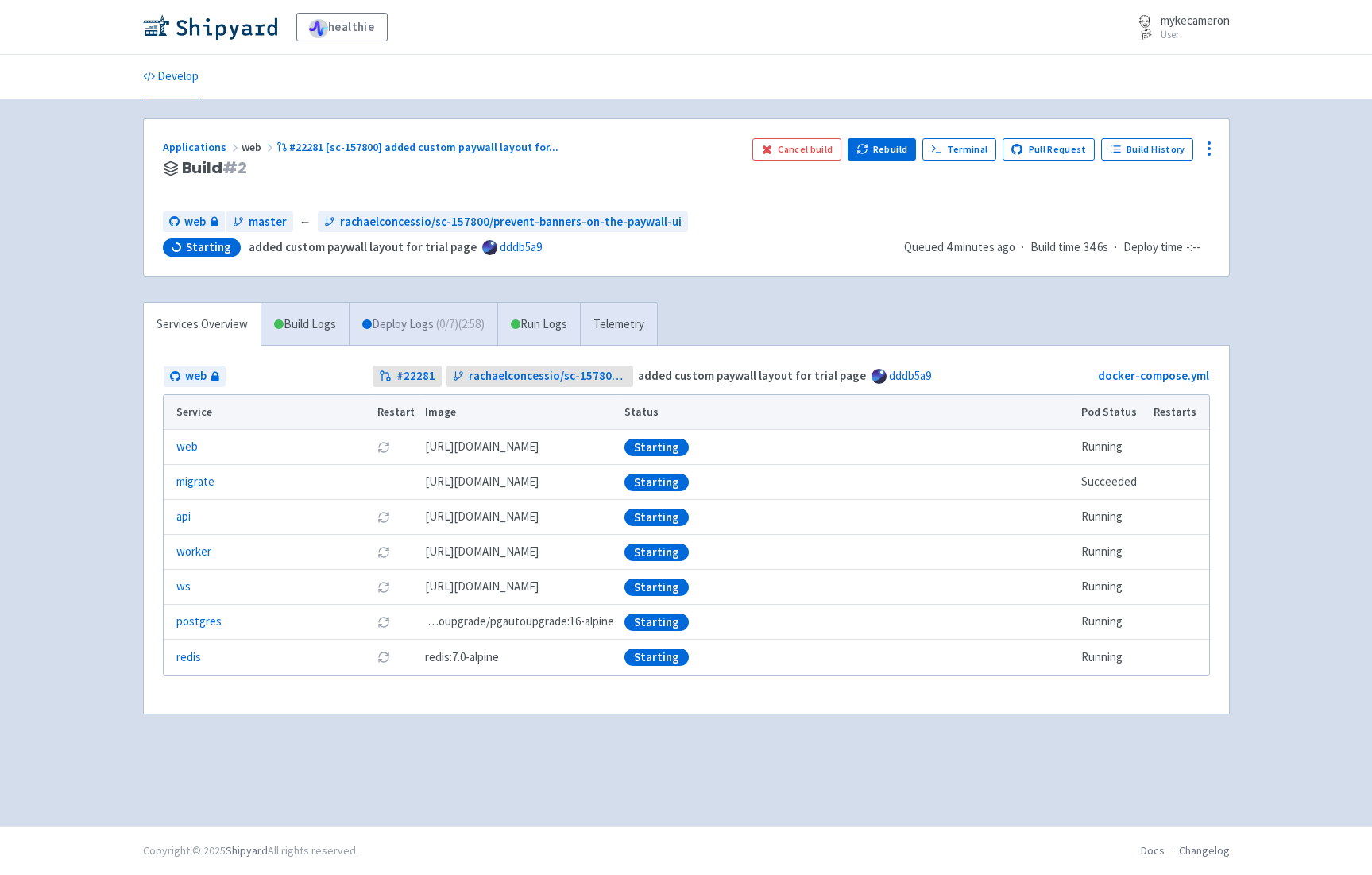
click at [409, 333] on link "Deploy Logs ( 0 / 7 ) (2:58)" at bounding box center [423, 325] width 148 height 44
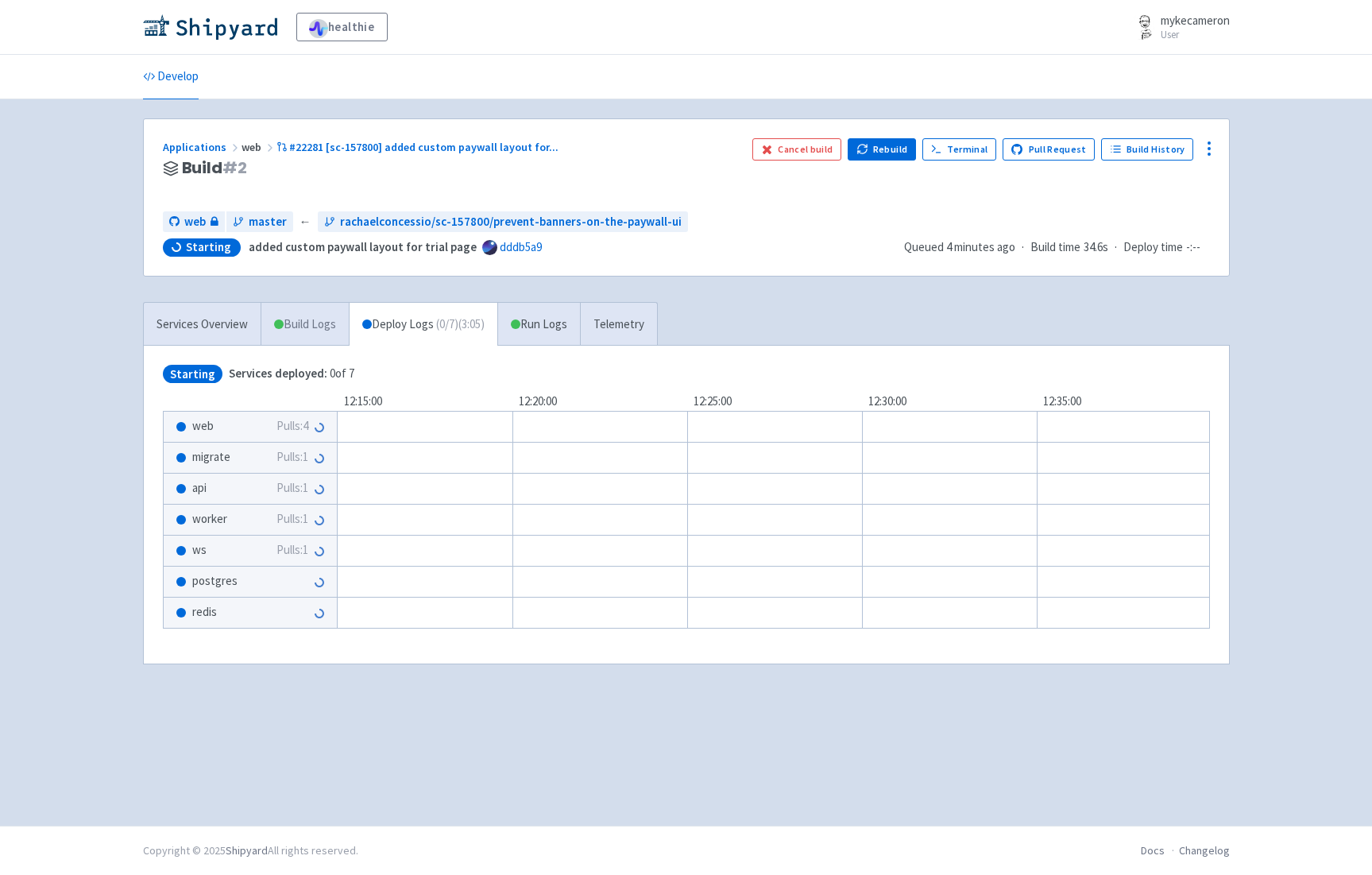
click at [301, 333] on link "Build Logs" at bounding box center [305, 325] width 88 height 44
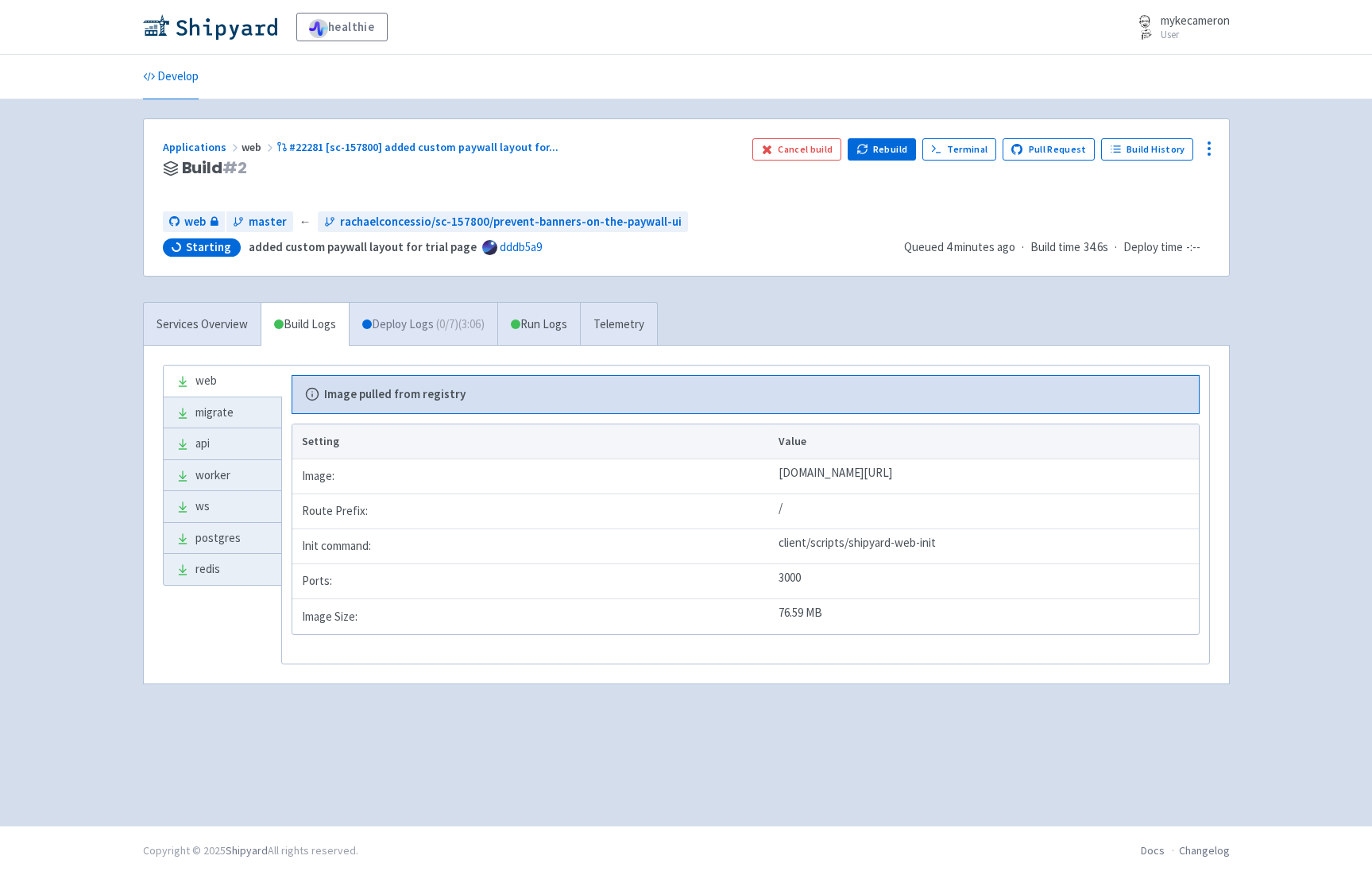
click at [389, 329] on link "Deploy Logs ( 0 / 7 ) (3:06)" at bounding box center [423, 325] width 148 height 44
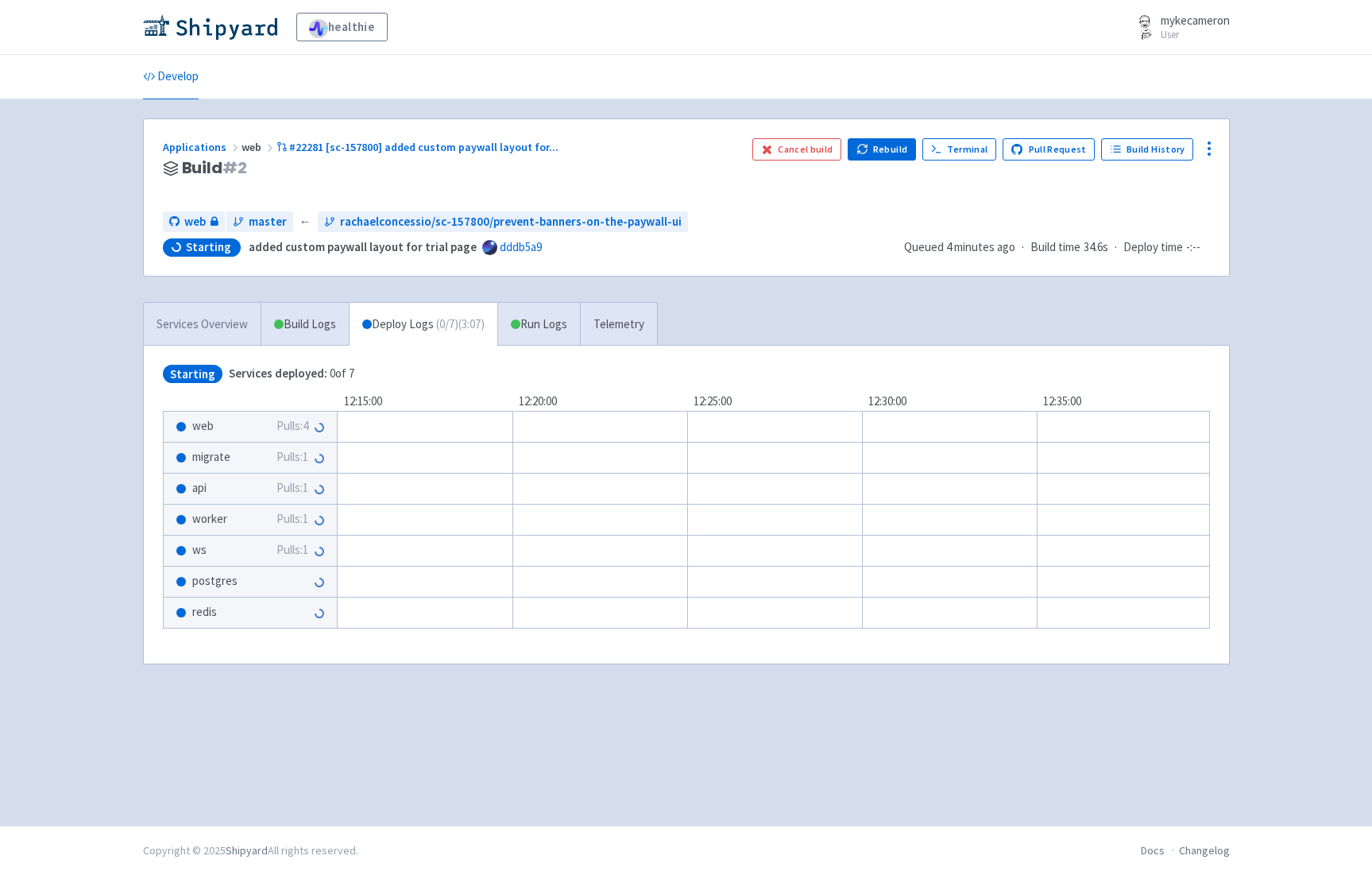
click at [218, 323] on link "Services Overview" at bounding box center [202, 325] width 117 height 44
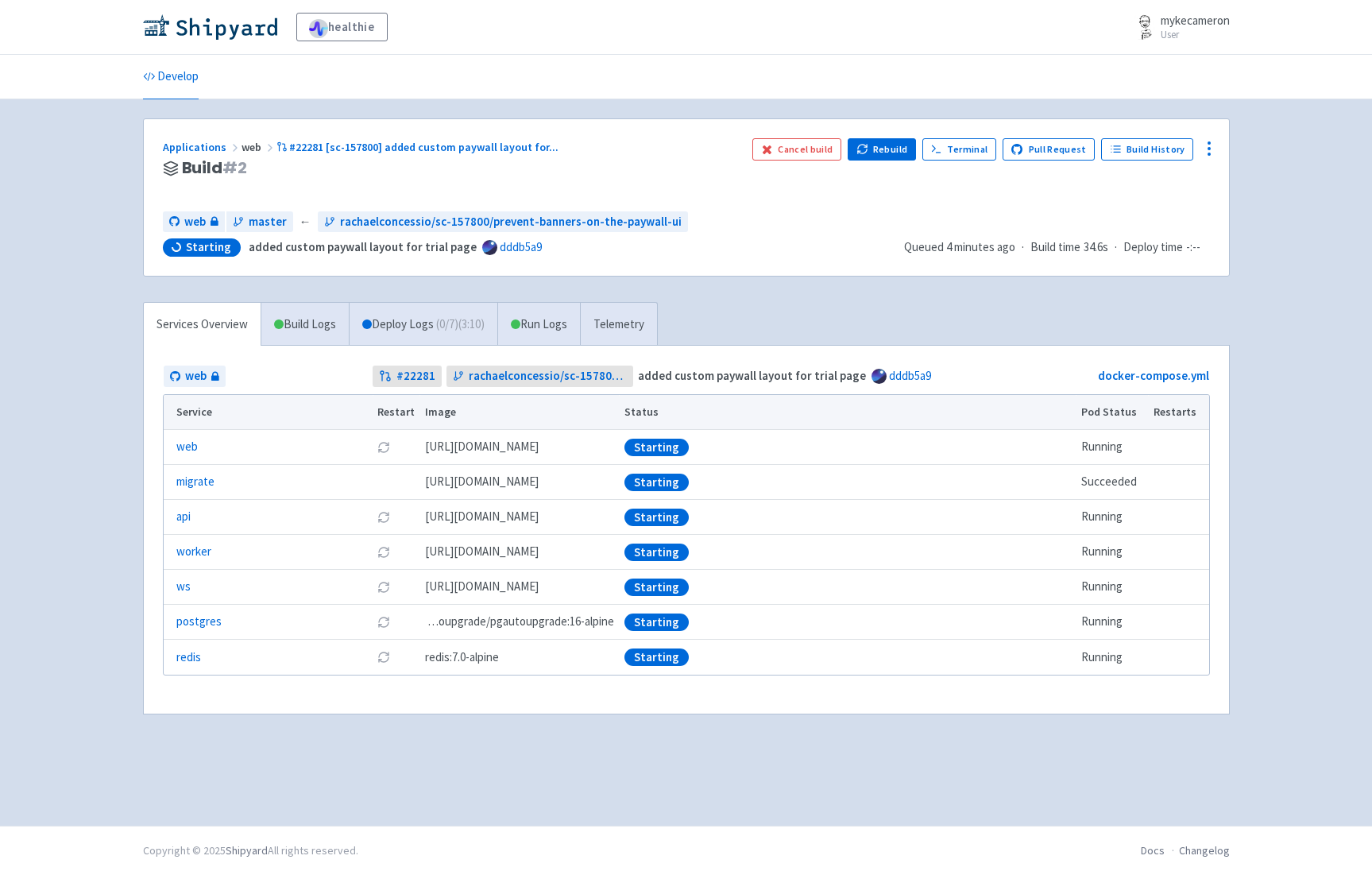
click at [1279, 154] on div "healthie mykecameron User Profile Sign out Develop #" at bounding box center [686, 412] width 1372 height 826
